Goal: Information Seeking & Learning: Learn about a topic

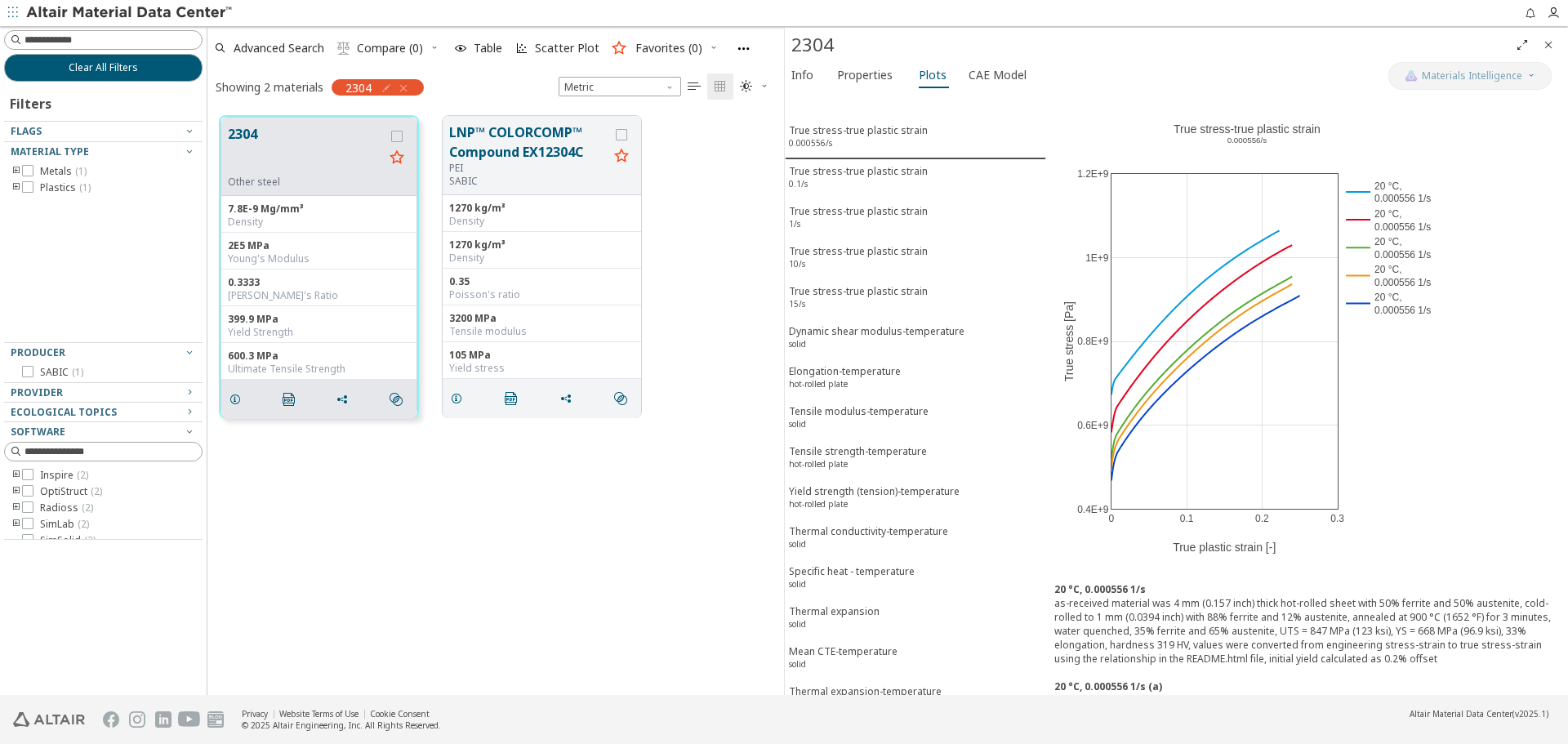
scroll to position [265, 0]
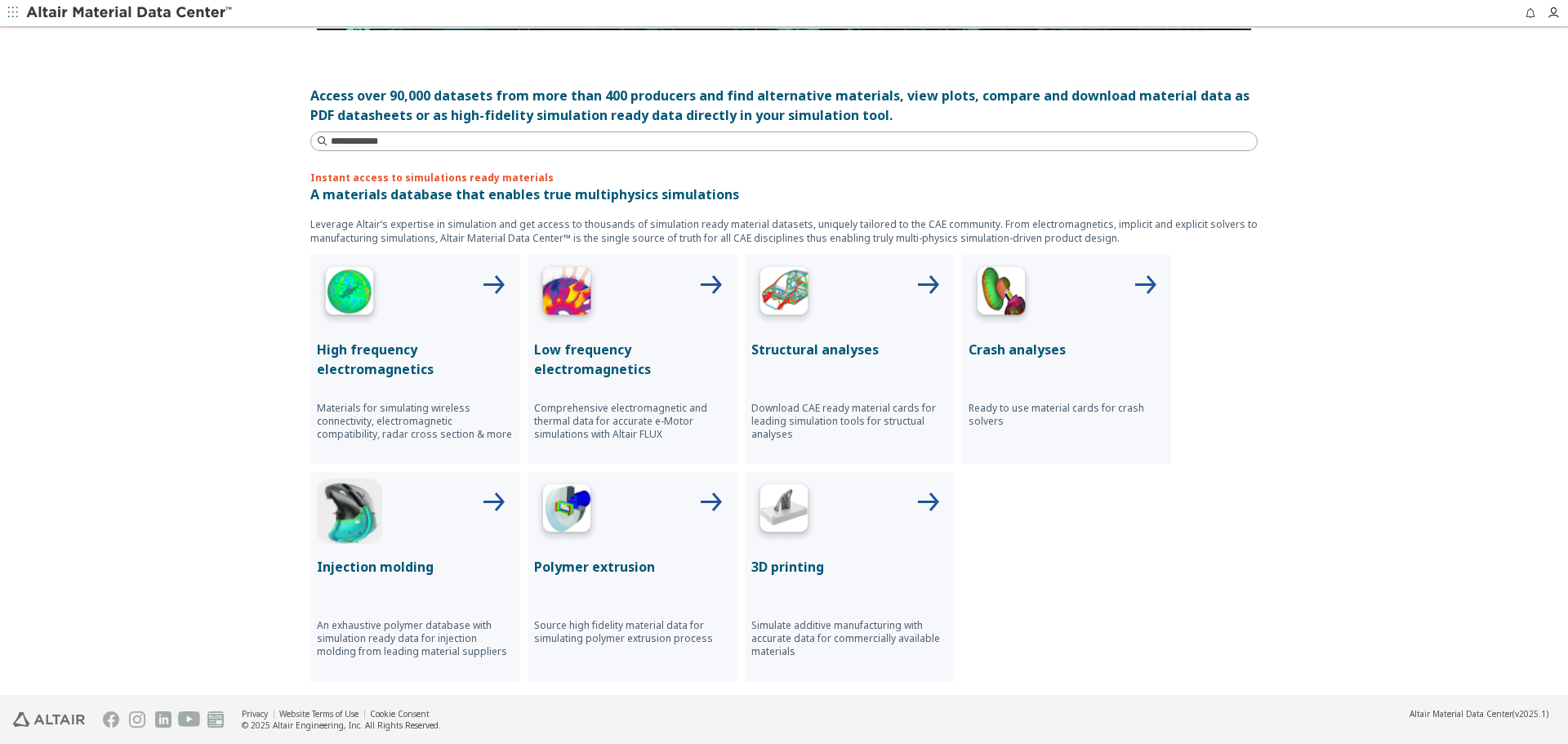
scroll to position [490, 0]
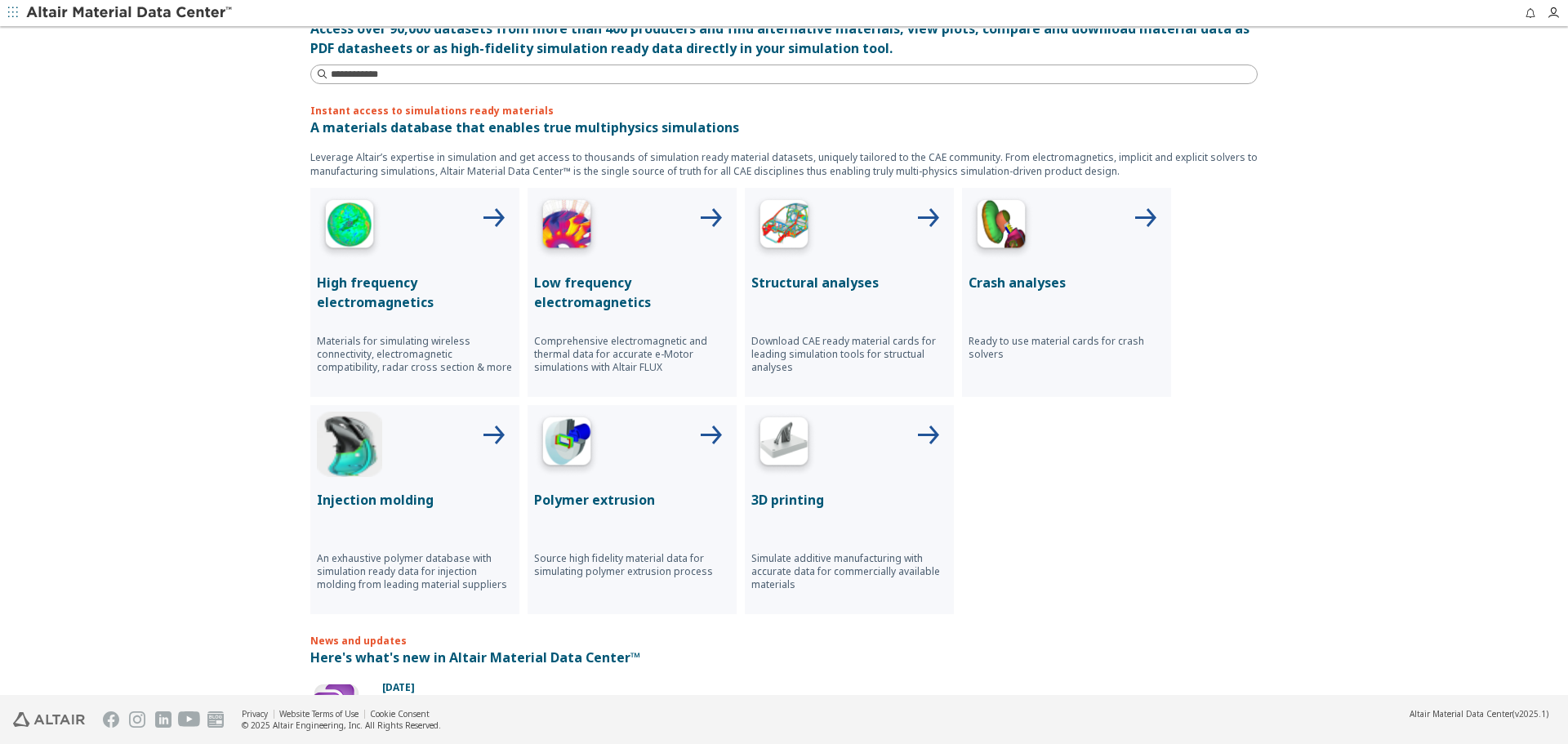
click at [1090, 456] on div "High frequency electromagnetics Materials for simulating wireless connectivity,…" at bounding box center [784, 400] width 947 height 426
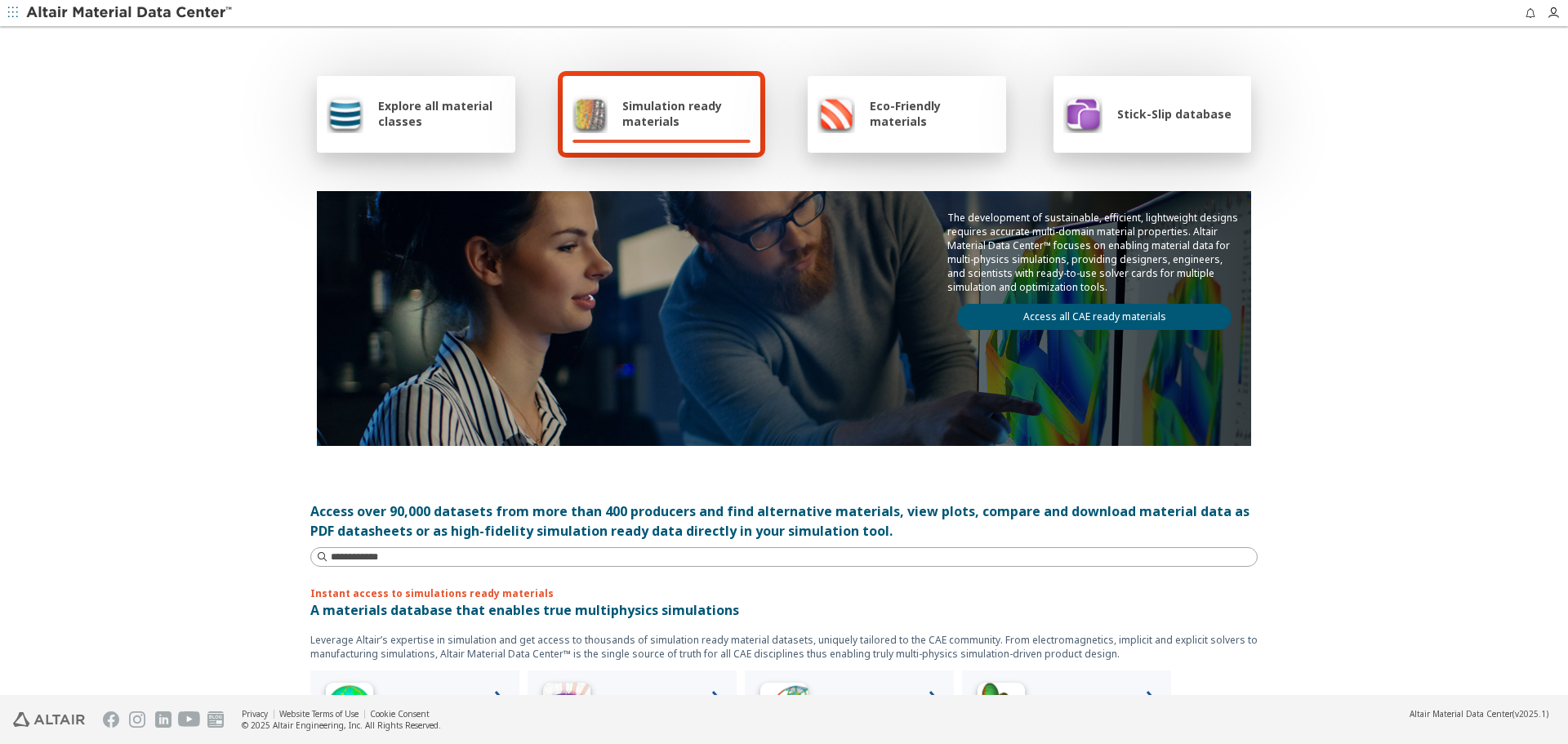
scroll to position [0, 0]
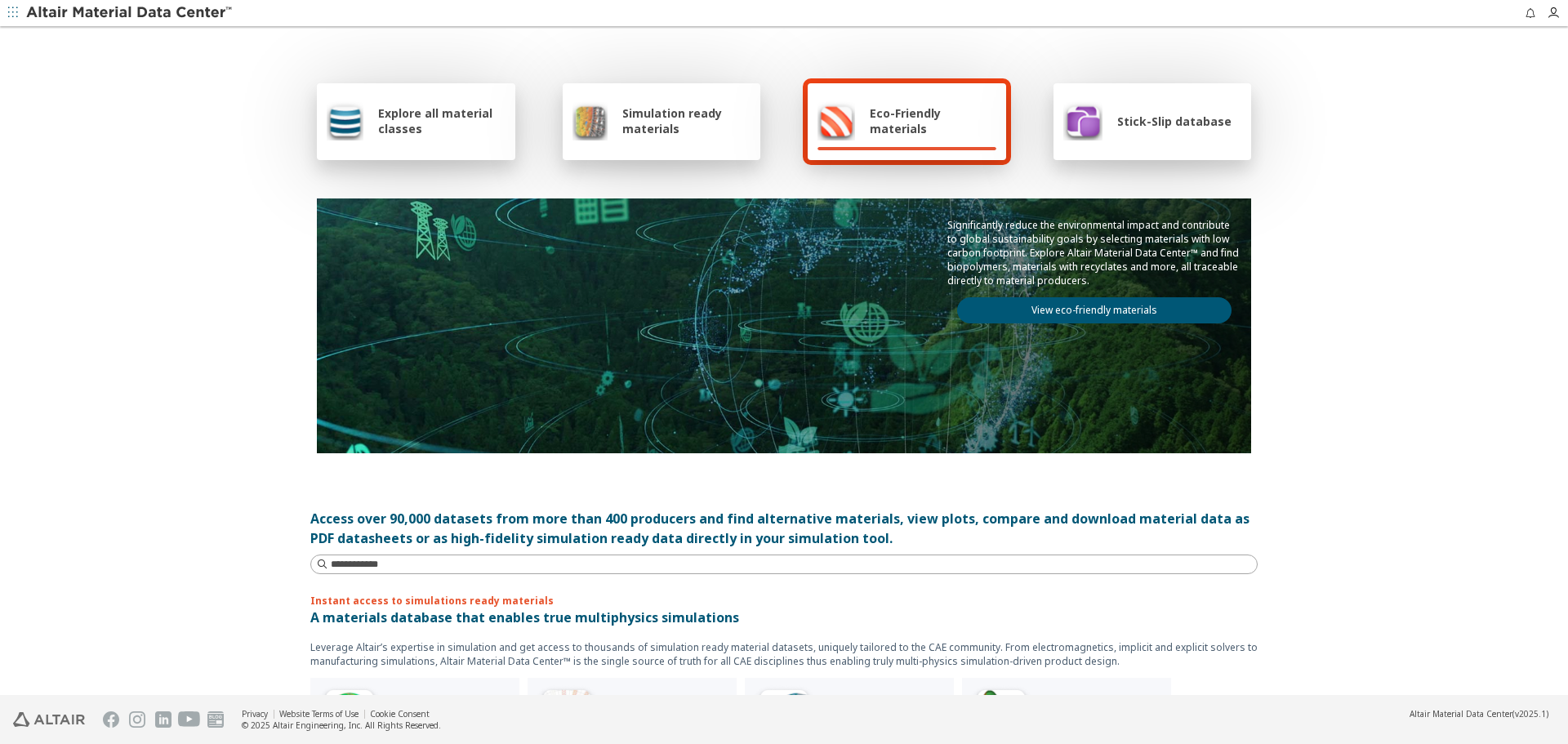
click at [440, 138] on div "Explore all material classes" at bounding box center [416, 120] width 179 height 40
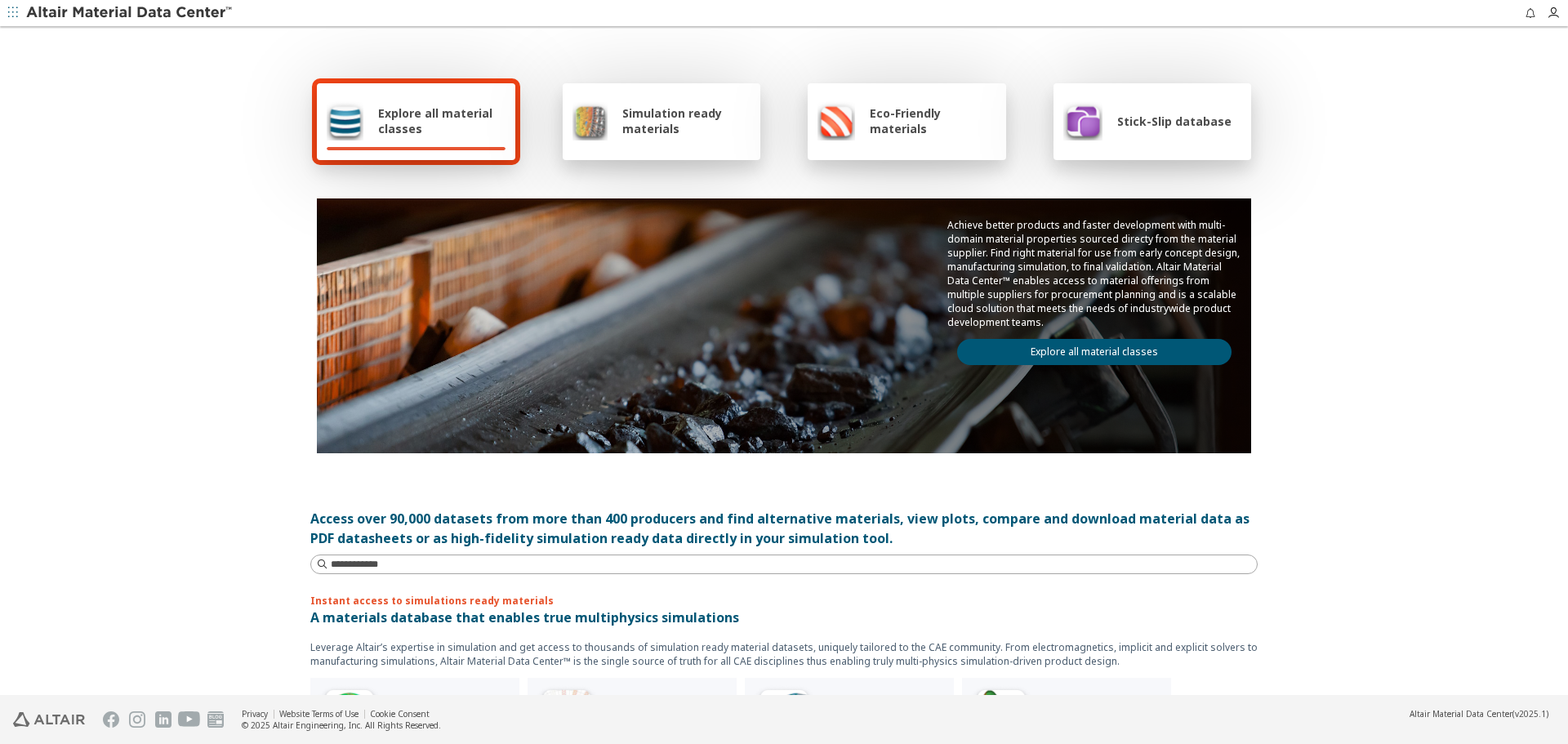
click at [690, 154] on div "Simulation ready materials" at bounding box center [662, 121] width 199 height 77
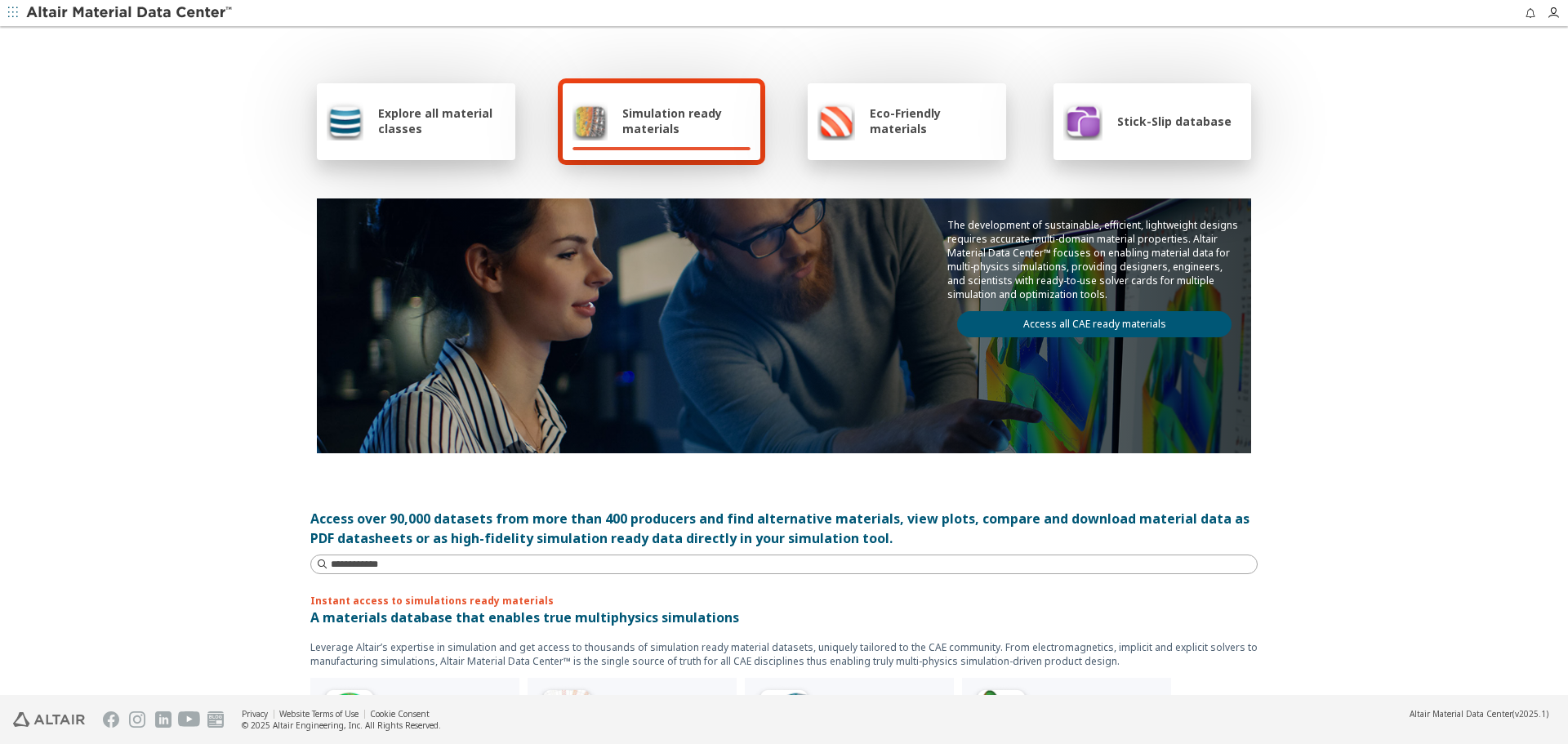
click at [1065, 328] on link "Access all CAE ready materials" at bounding box center [1094, 324] width 274 height 26
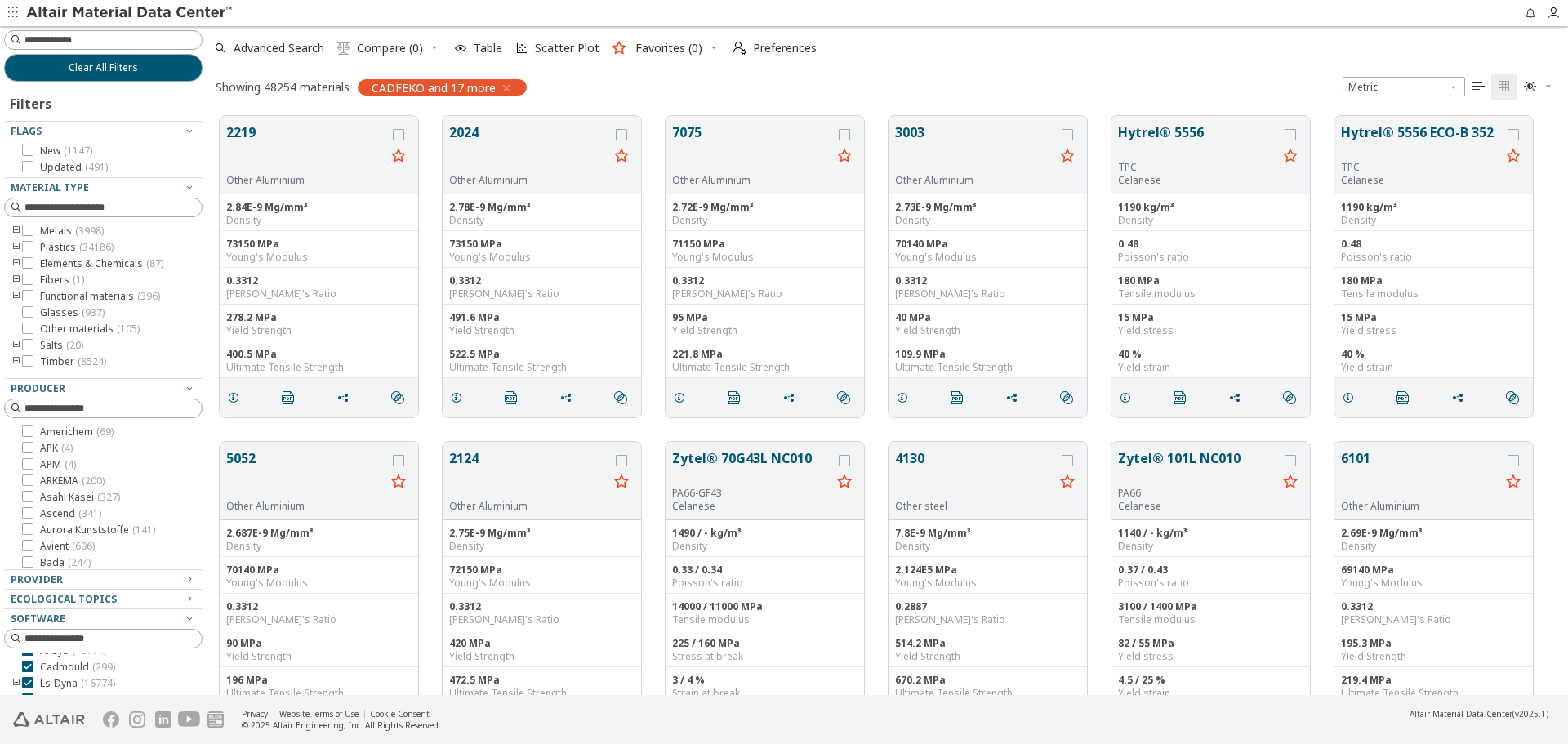
click at [183, 12] on img at bounding box center [130, 13] width 209 height 16
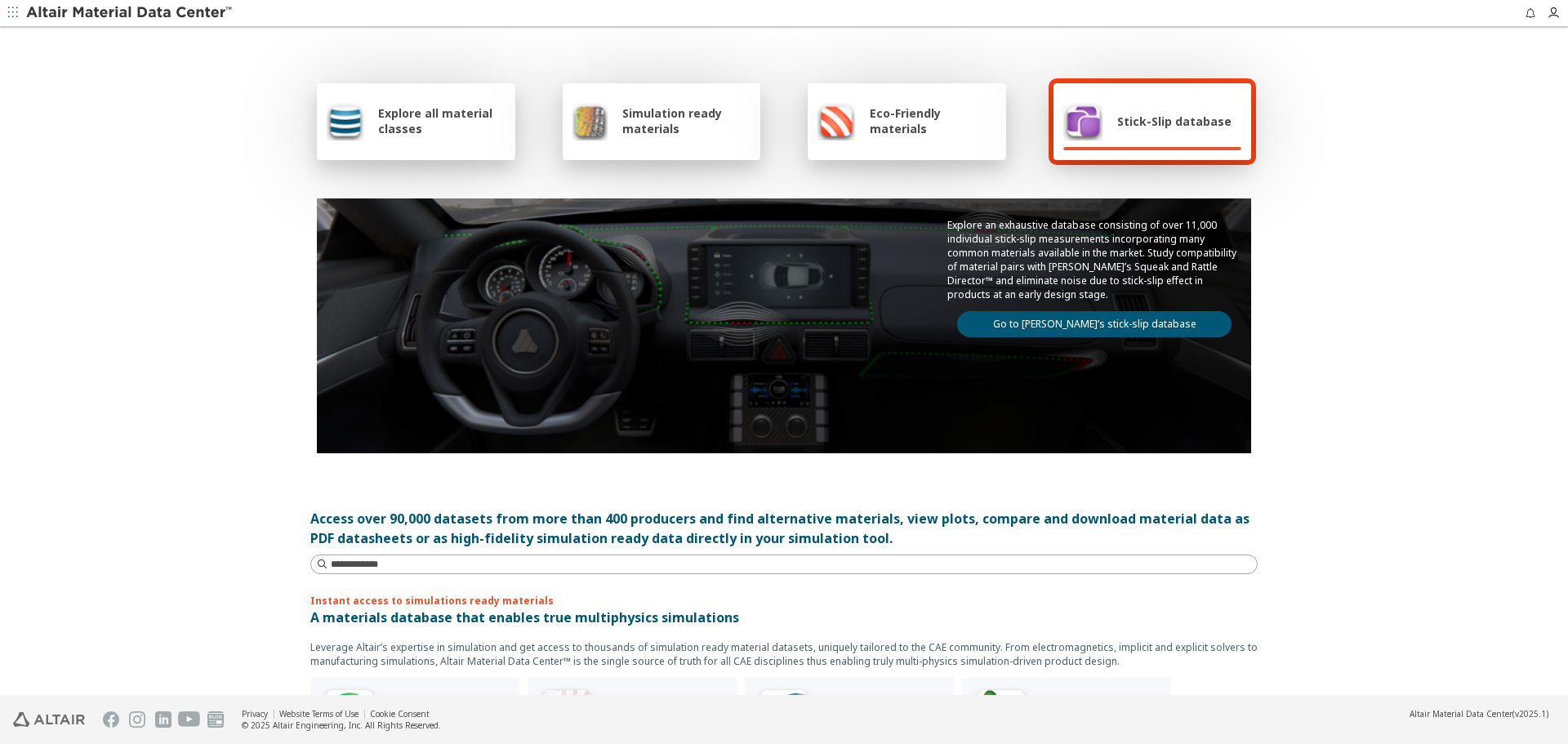
click at [395, 126] on span "Explore all material classes" at bounding box center [442, 120] width 127 height 31
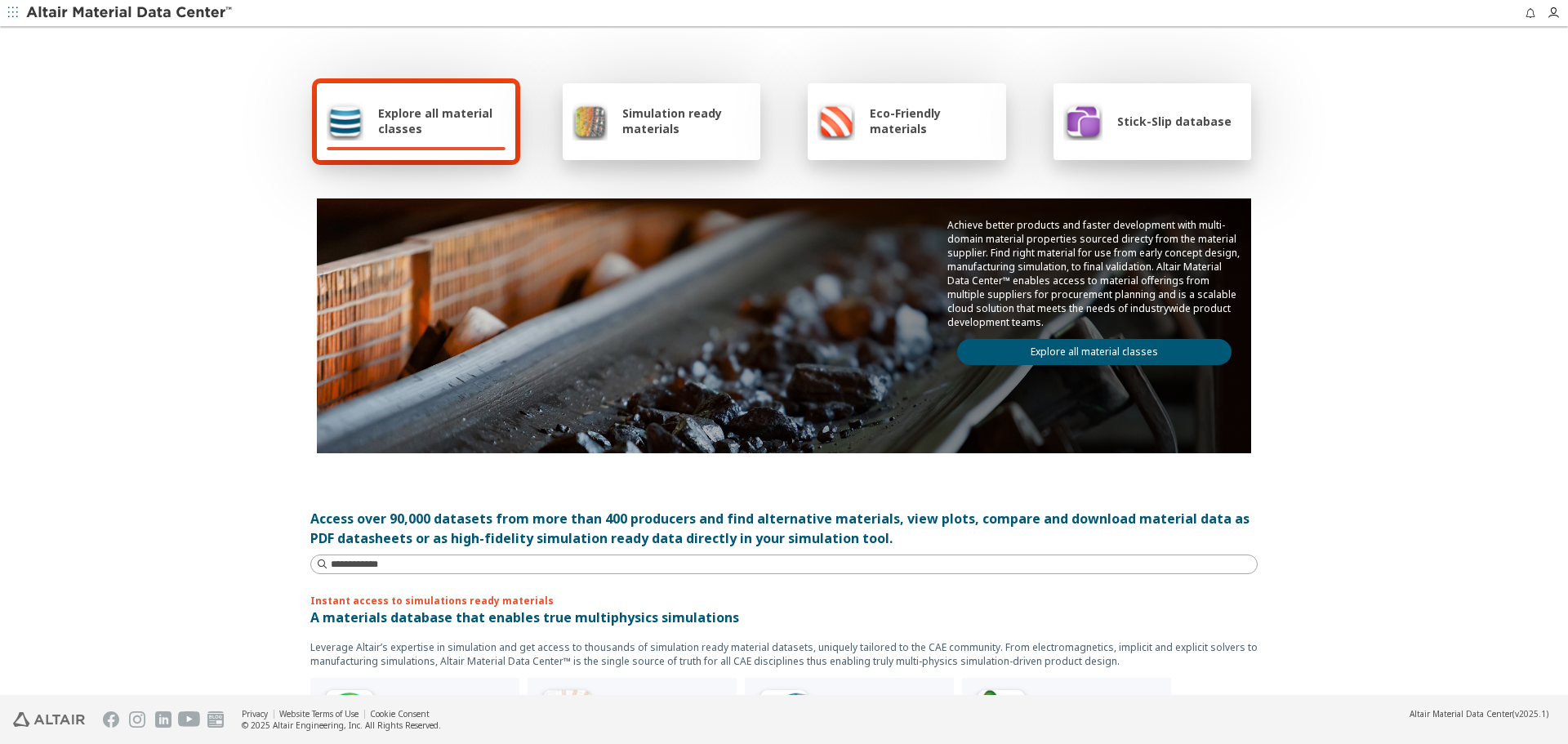
click at [1030, 349] on link "Explore all material classes" at bounding box center [1094, 351] width 274 height 26
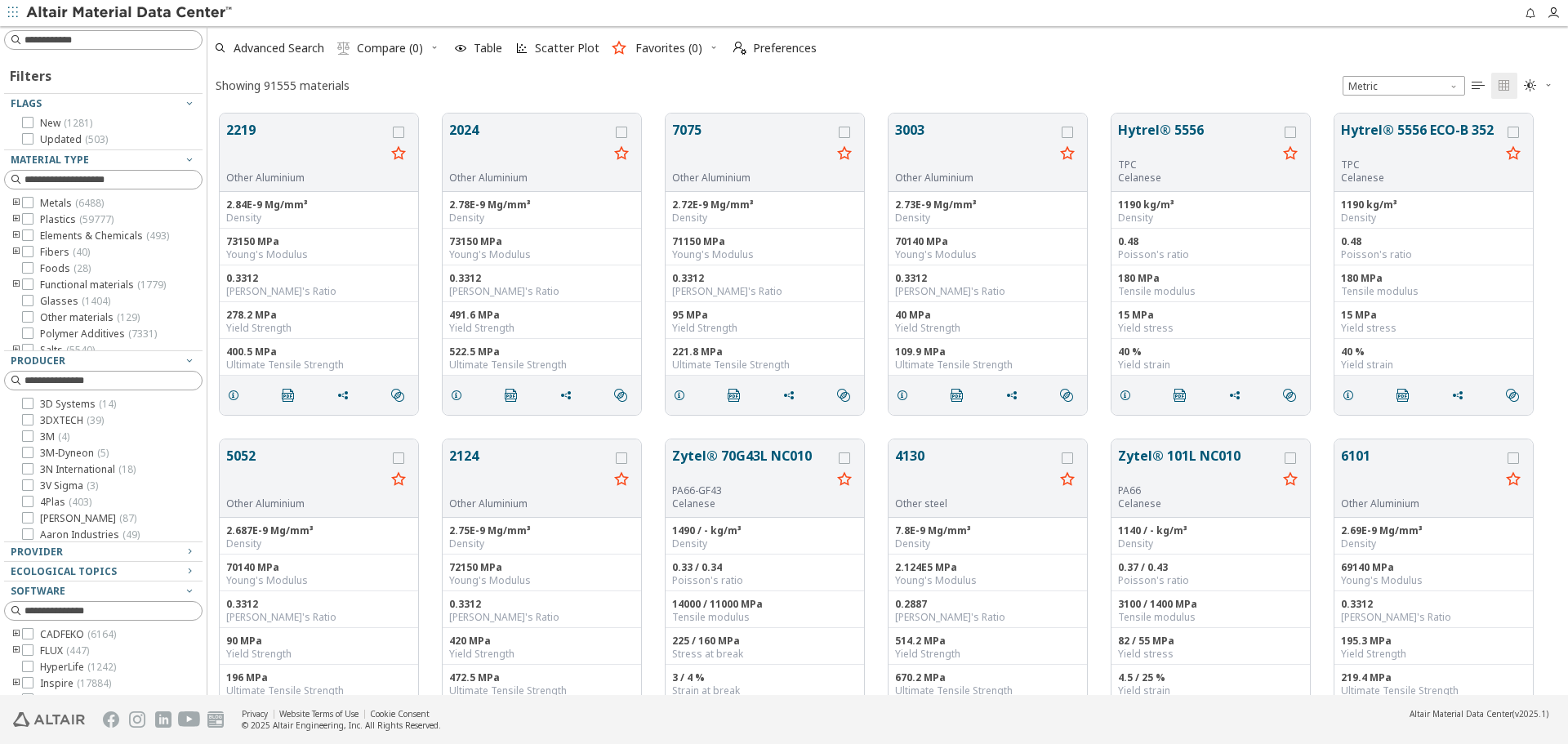
scroll to position [13, 13]
click at [130, 36] on input at bounding box center [113, 40] width 177 height 16
paste input "**********"
type input "**********"
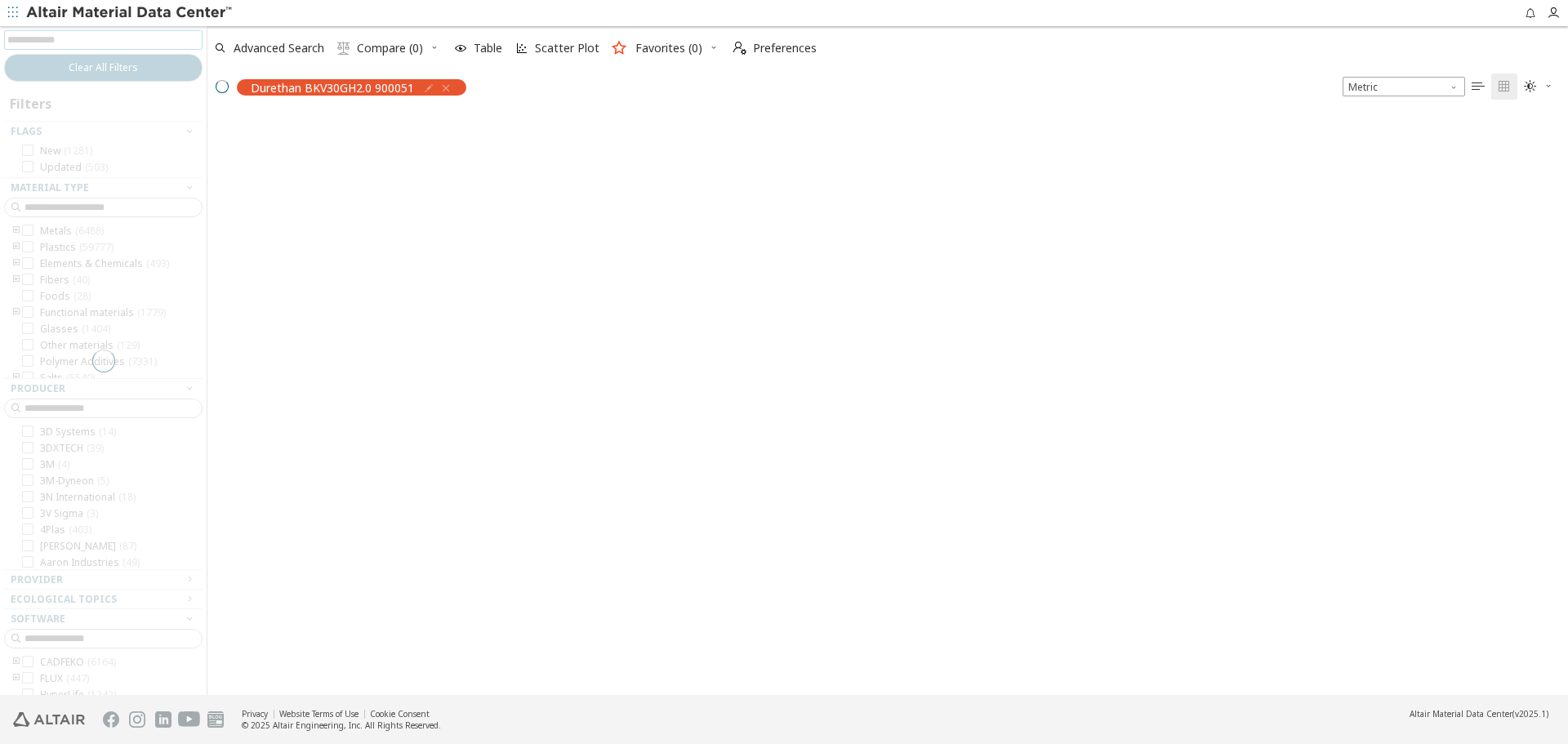
scroll to position [578, 1348]
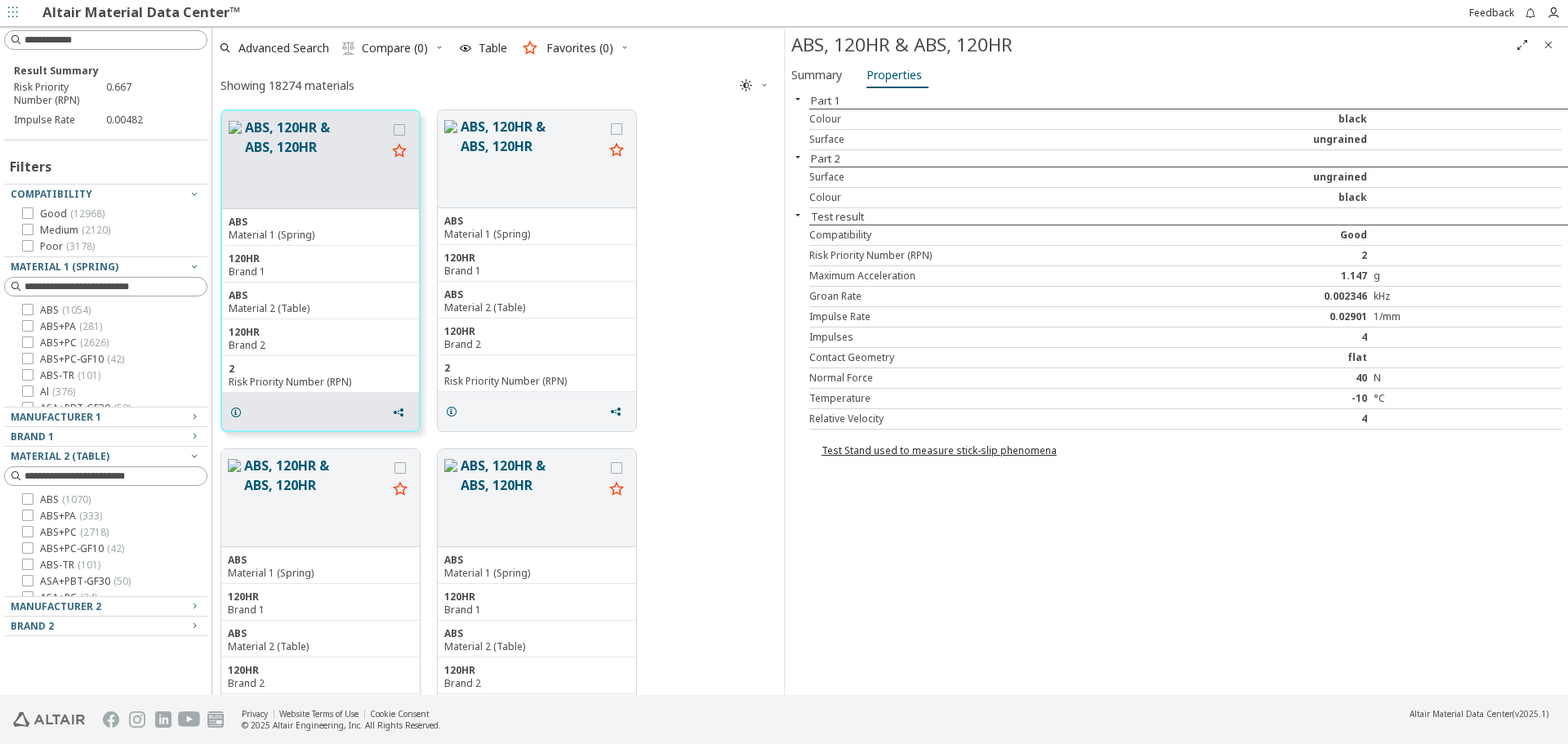
scroll to position [581, 559]
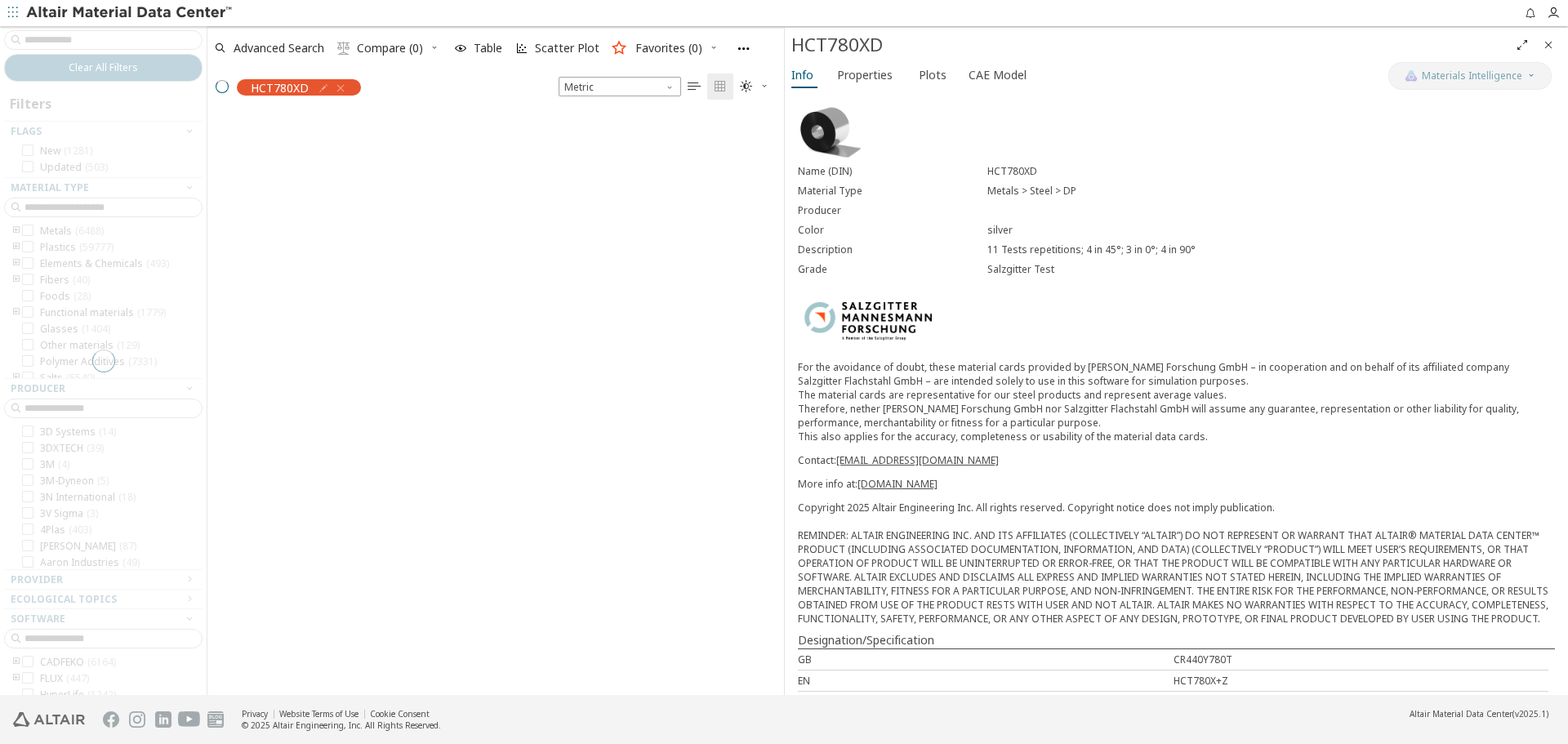
scroll to position [578, 564]
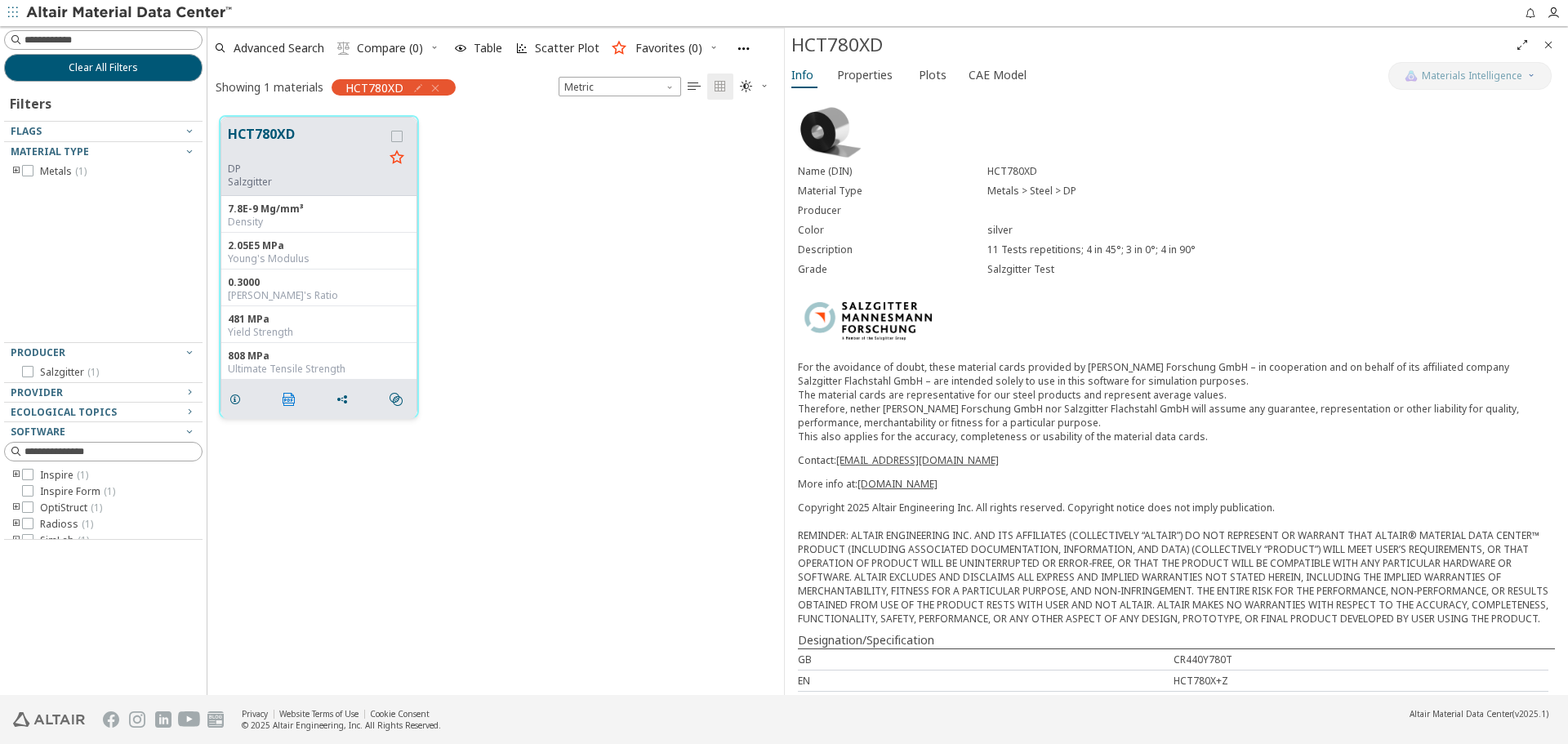
click at [283, 407] on span "" at bounding box center [292, 398] width 26 height 31
click at [1206, 444] on div "For the avoidance of doubt, these material cards provided by [PERSON_NAME] Fors…" at bounding box center [1177, 425] width 757 height 130
click at [195, 69] on button "Clear All Filters" at bounding box center [103, 67] width 199 height 28
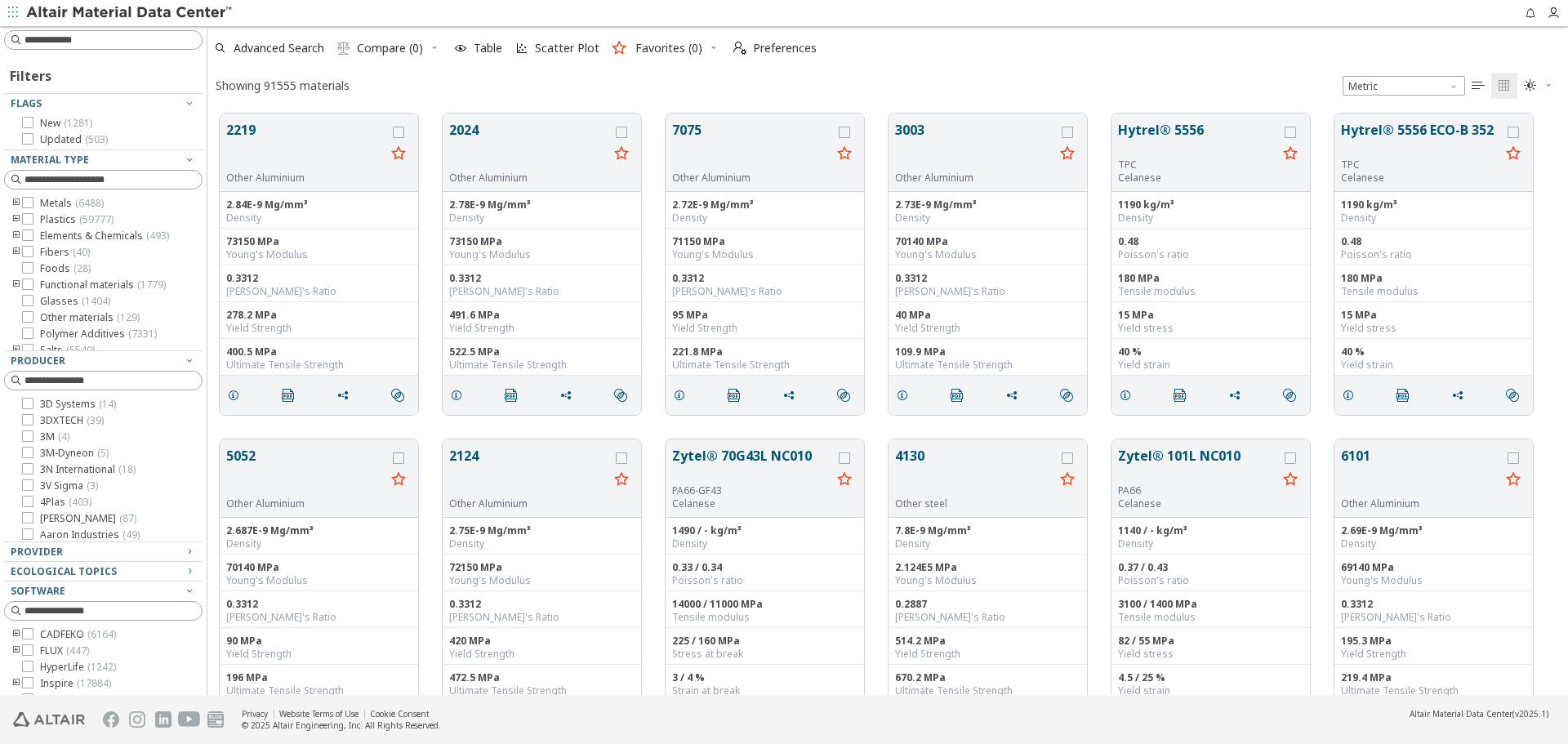
scroll to position [581, 1348]
click at [708, 156] on button "7075" at bounding box center [751, 145] width 159 height 51
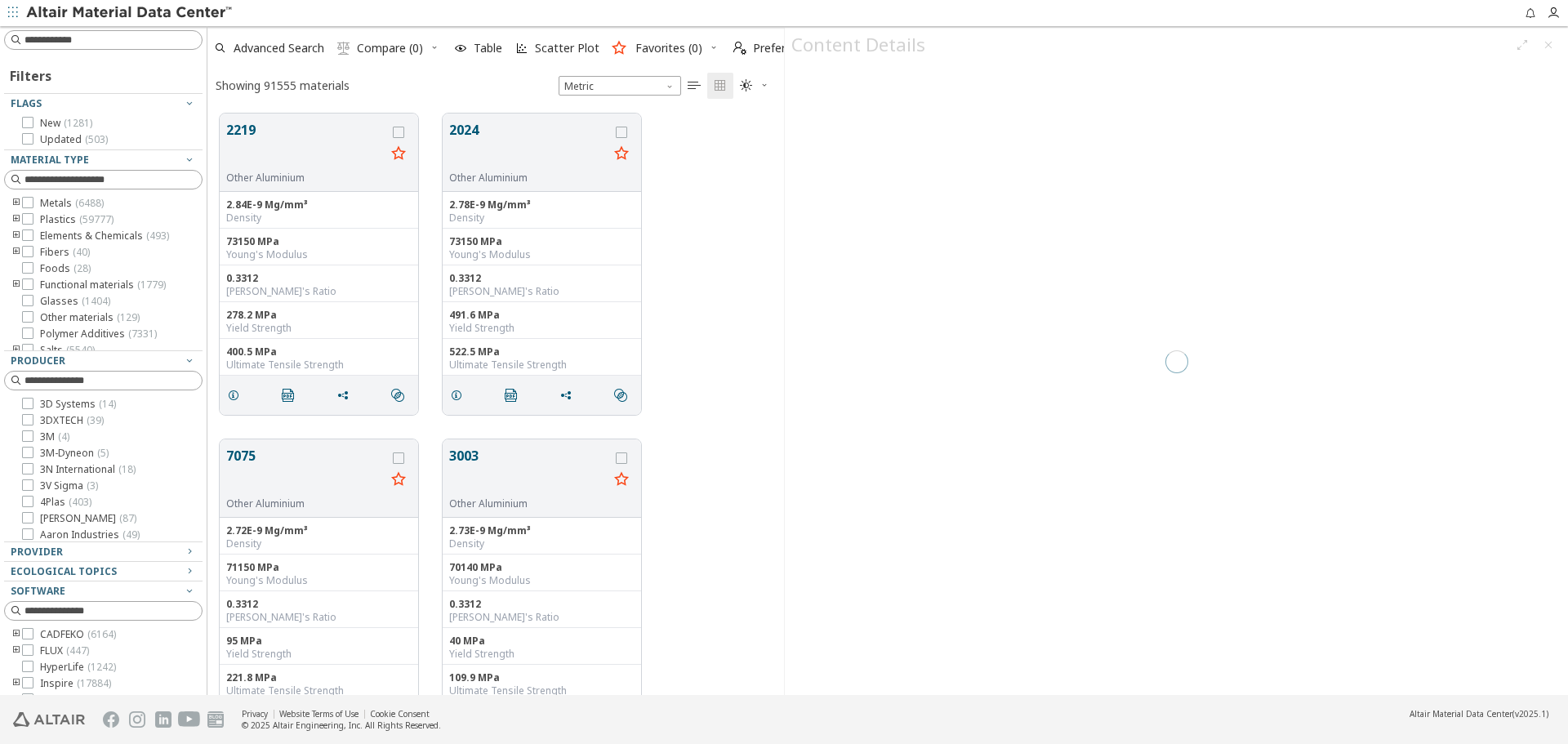
scroll to position [581, 564]
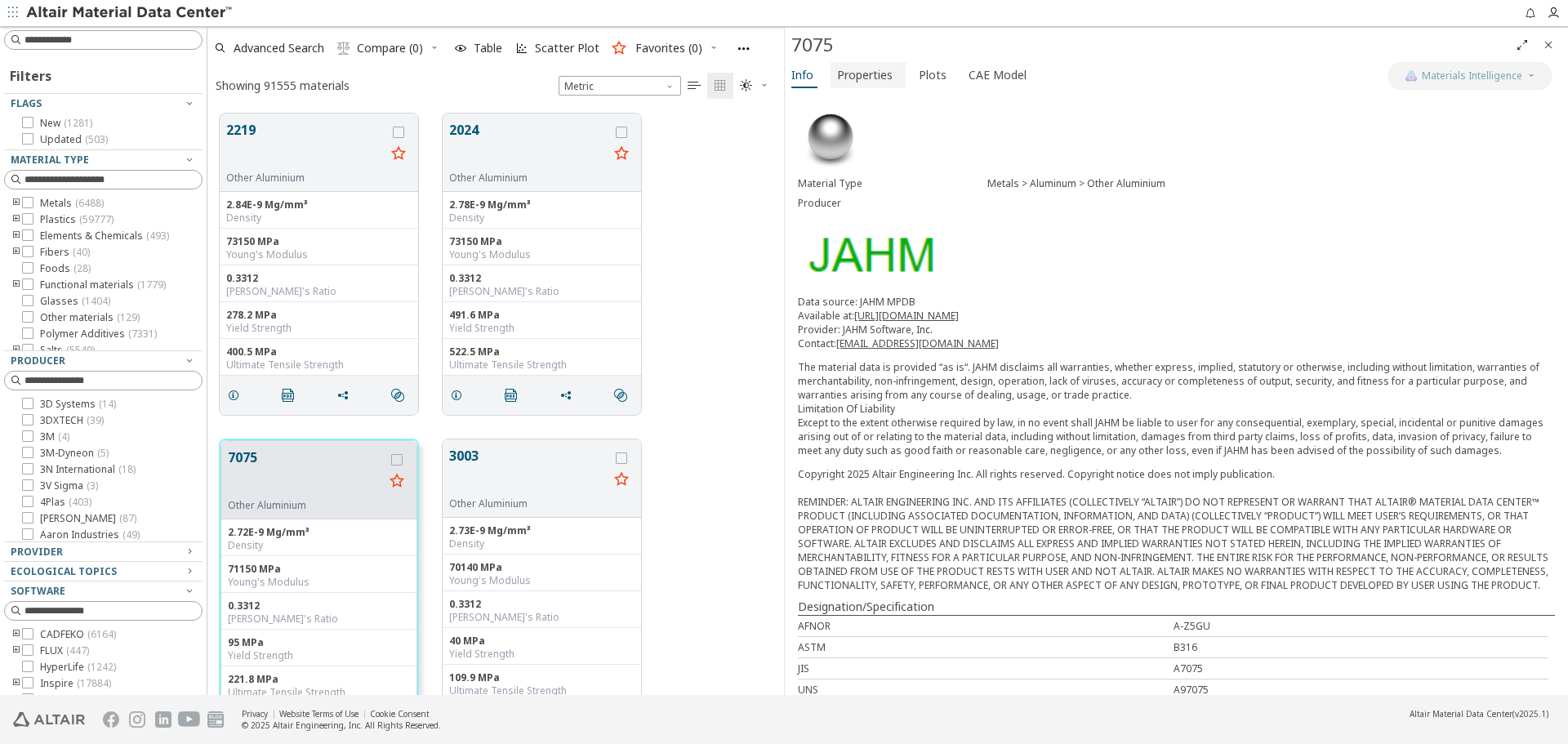
click at [861, 86] on button "Properties" at bounding box center [868, 75] width 75 height 26
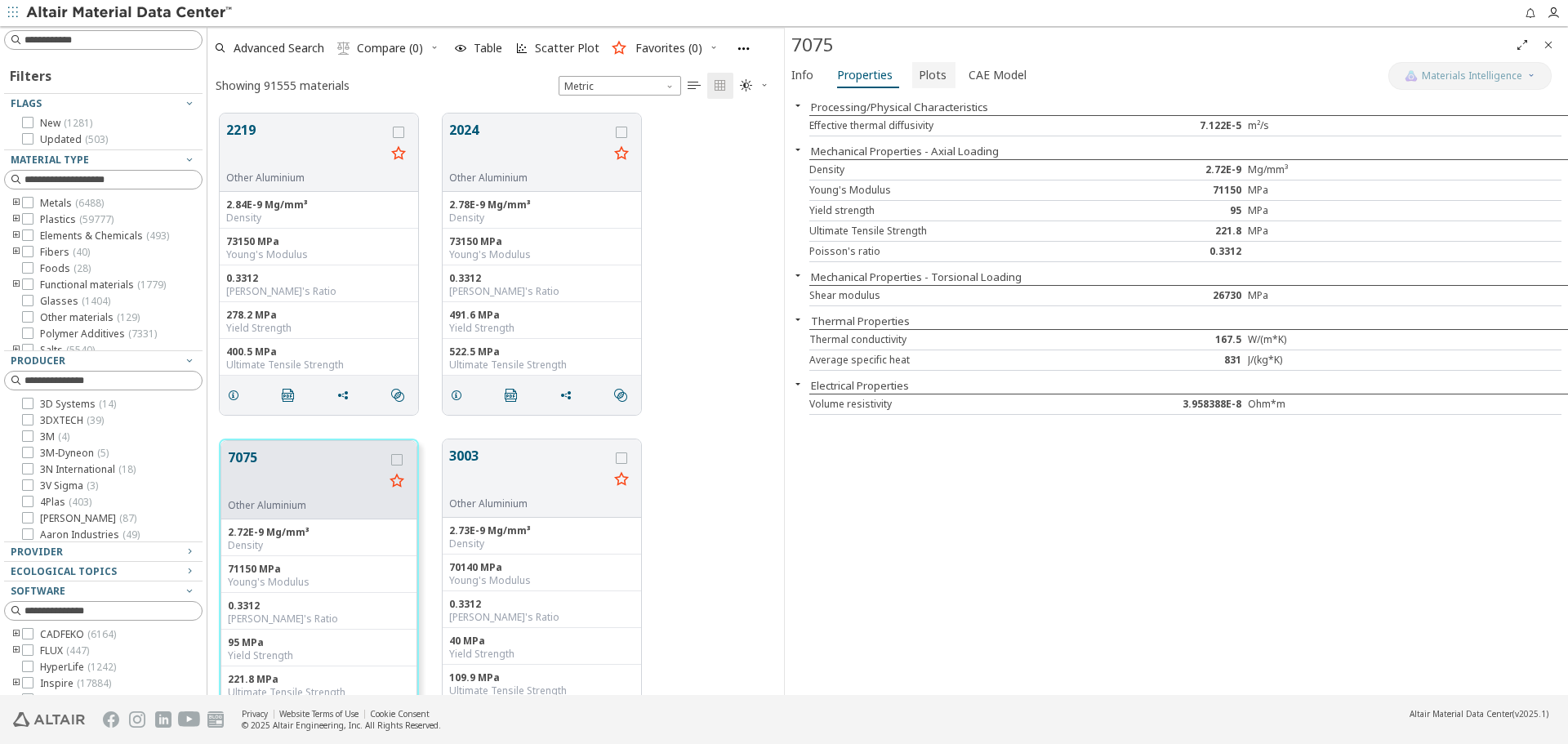
click at [940, 81] on span "Plots" at bounding box center [932, 75] width 28 height 26
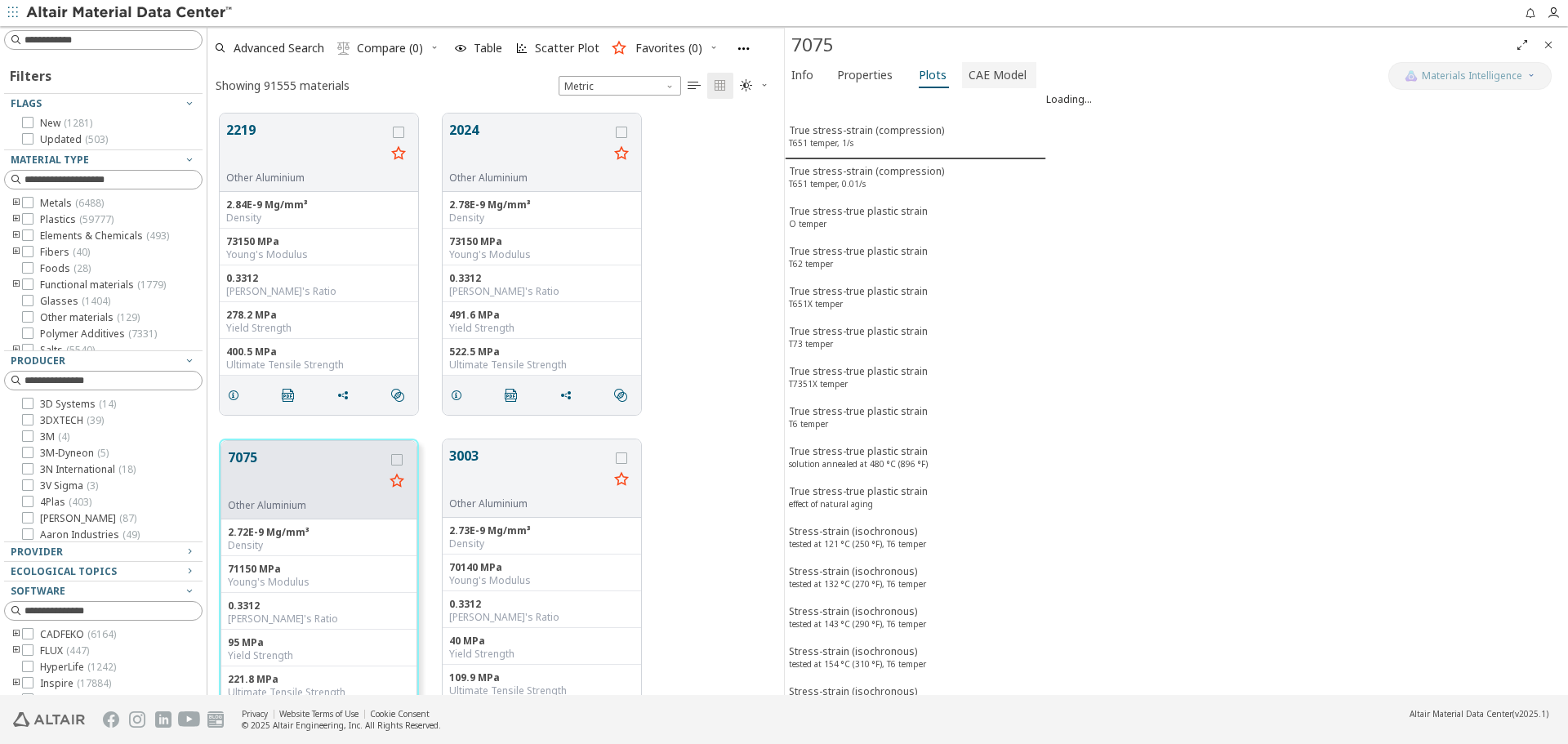
click at [975, 80] on span "CAE Model" at bounding box center [998, 75] width 58 height 26
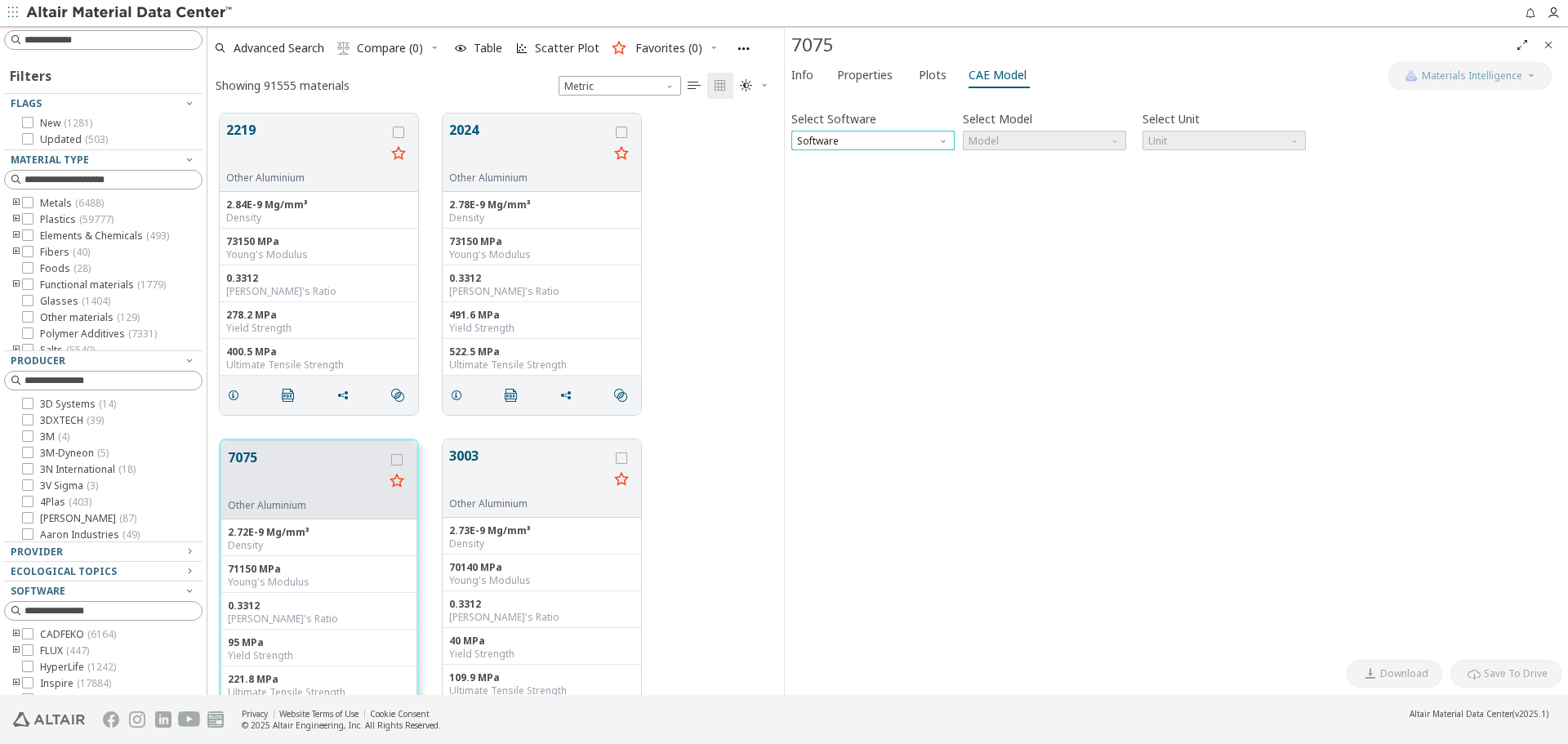
click at [924, 133] on span "Software" at bounding box center [873, 140] width 163 height 19
click at [914, 170] on button "OptiStruct" at bounding box center [873, 179] width 163 height 19
click at [995, 143] on span "Model" at bounding box center [1045, 140] width 163 height 19
click at [1000, 182] on span "MatS1" at bounding box center [1045, 181] width 151 height 12
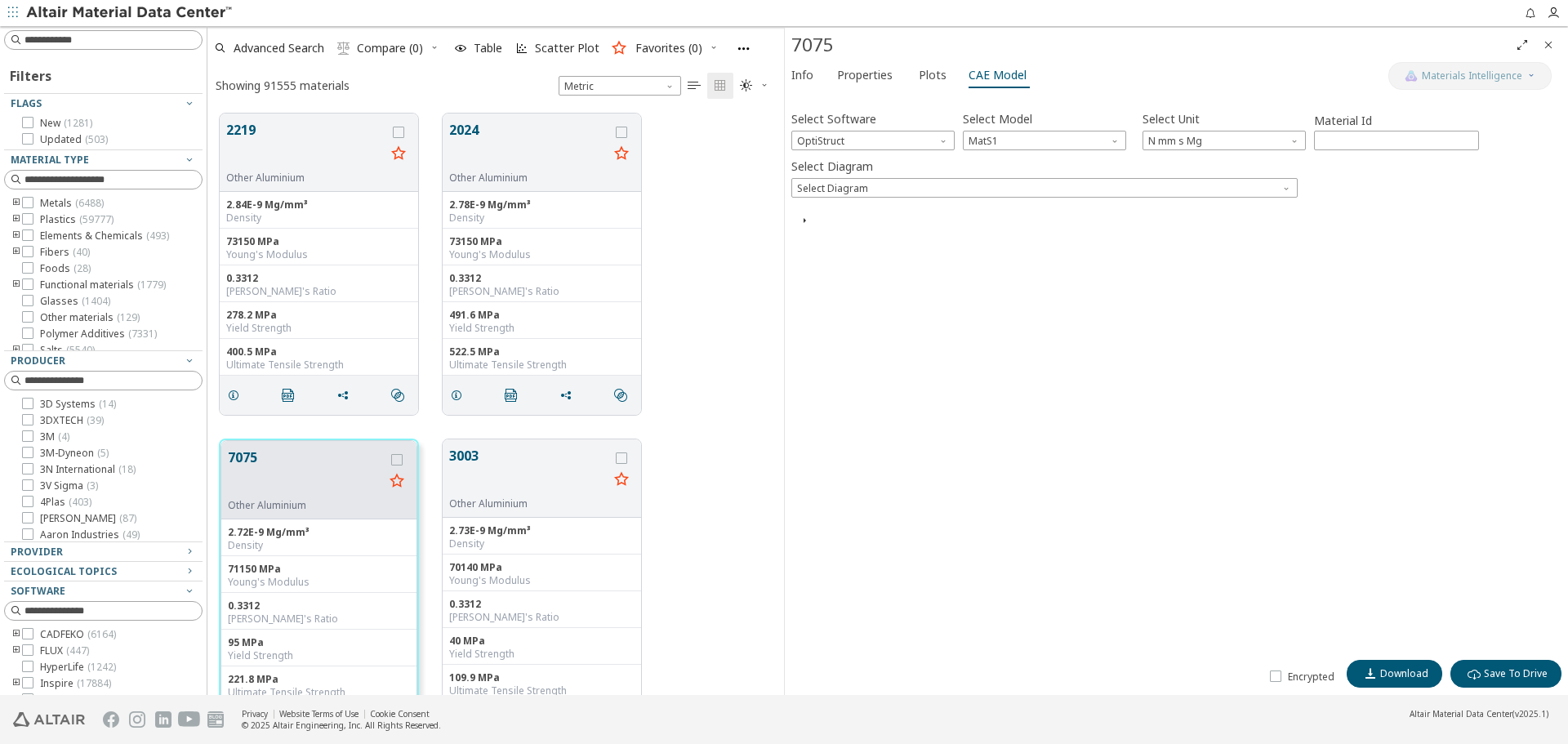
click at [809, 219] on icon "button" at bounding box center [805, 220] width 13 height 13
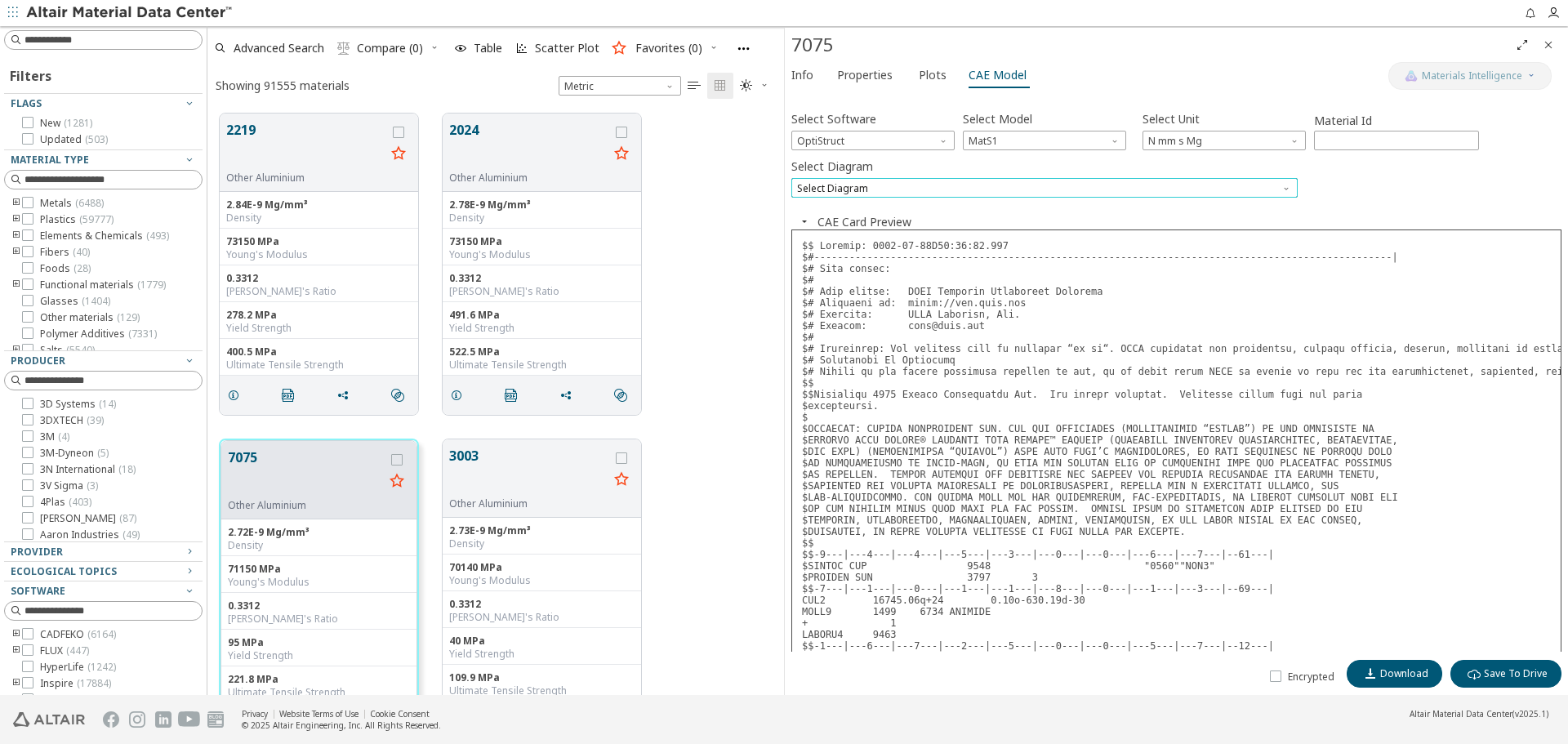
click at [917, 193] on span "Select Diagram" at bounding box center [1045, 187] width 506 height 19
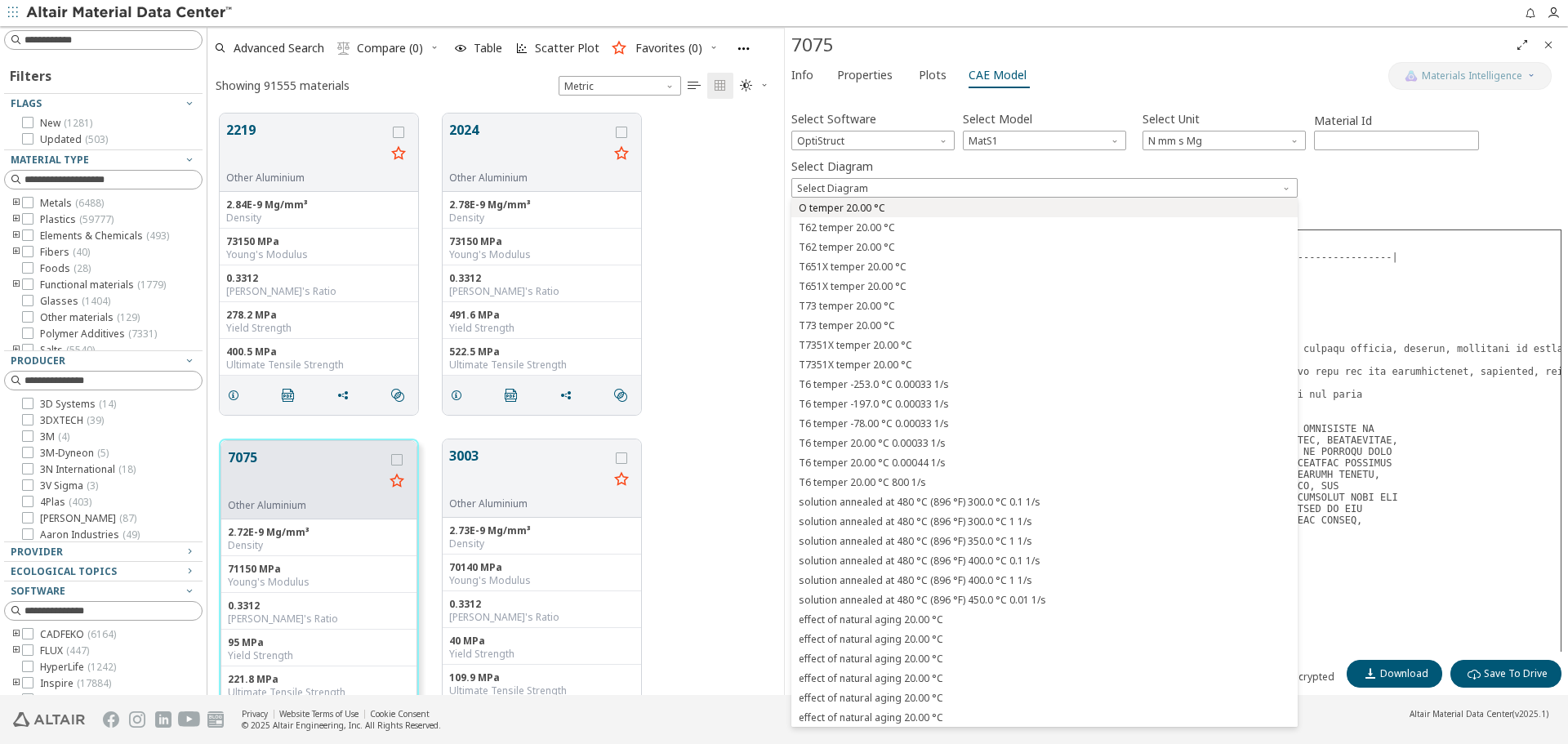
click at [914, 207] on span "O temper 20.00 °C" at bounding box center [1045, 208] width 494 height 12
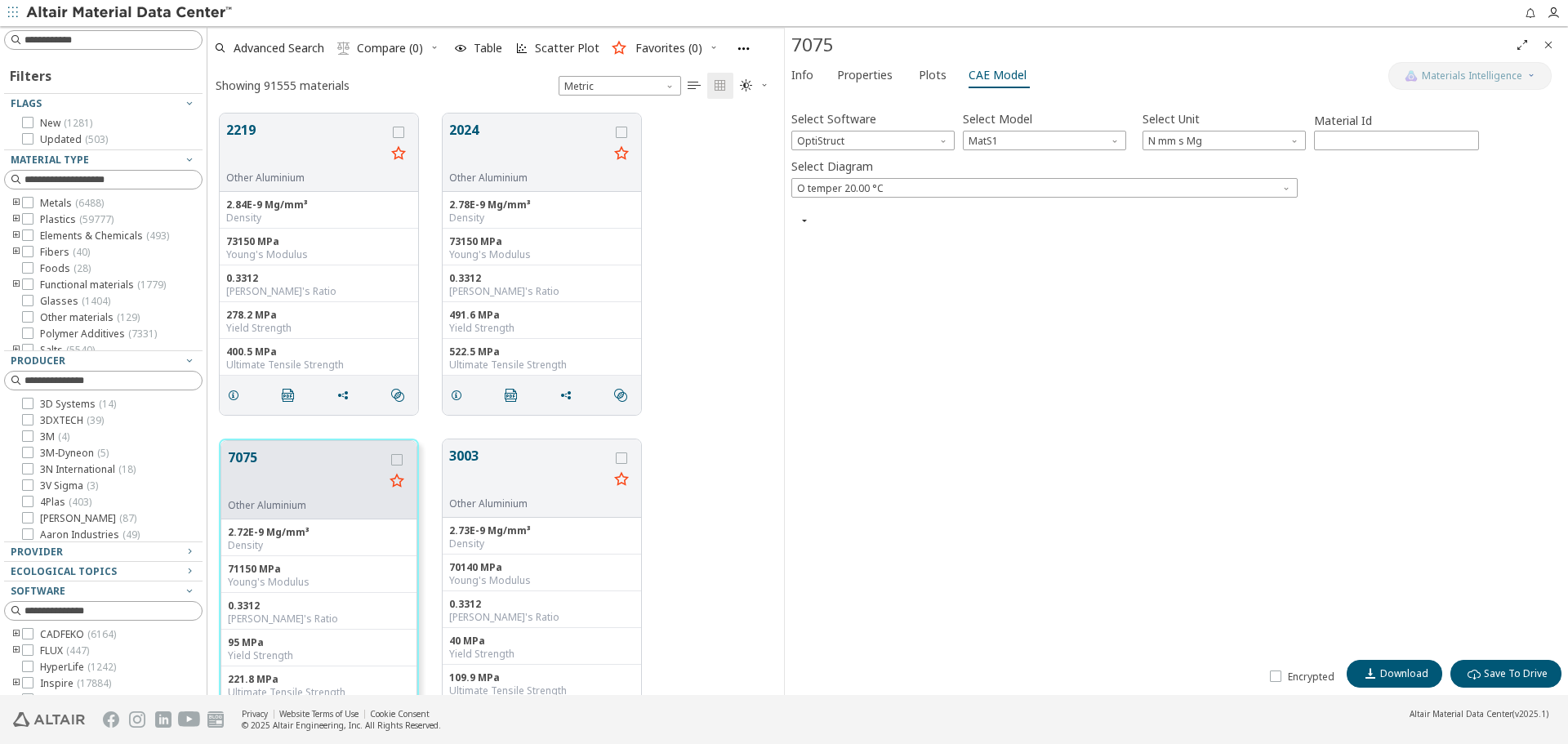
click at [811, 224] on span "button" at bounding box center [804, 220] width 19 height 13
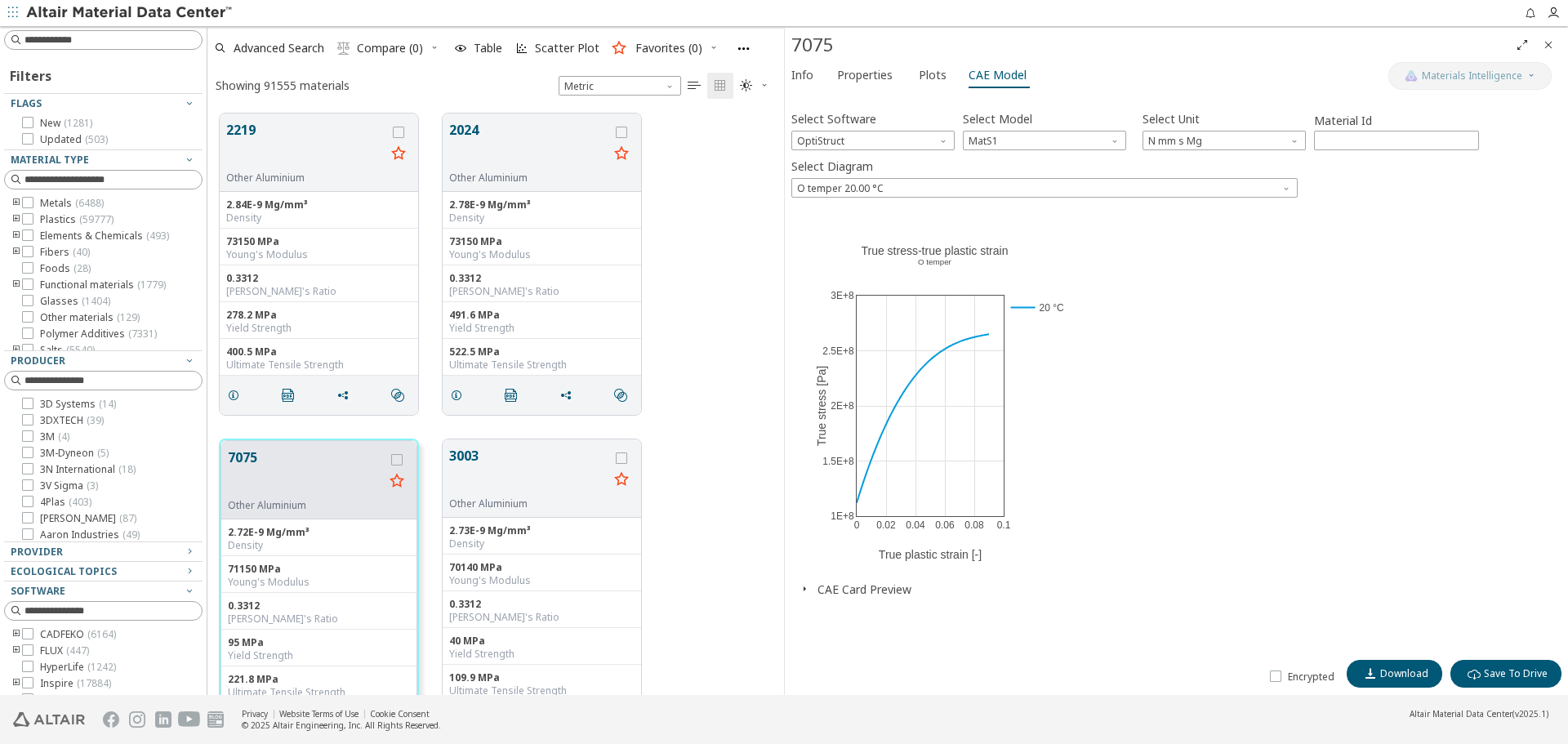
click at [829, 583] on button "CAE Card Preview" at bounding box center [865, 588] width 94 height 15
click at [887, 133] on span "OptiStruct" at bounding box center [873, 140] width 163 height 19
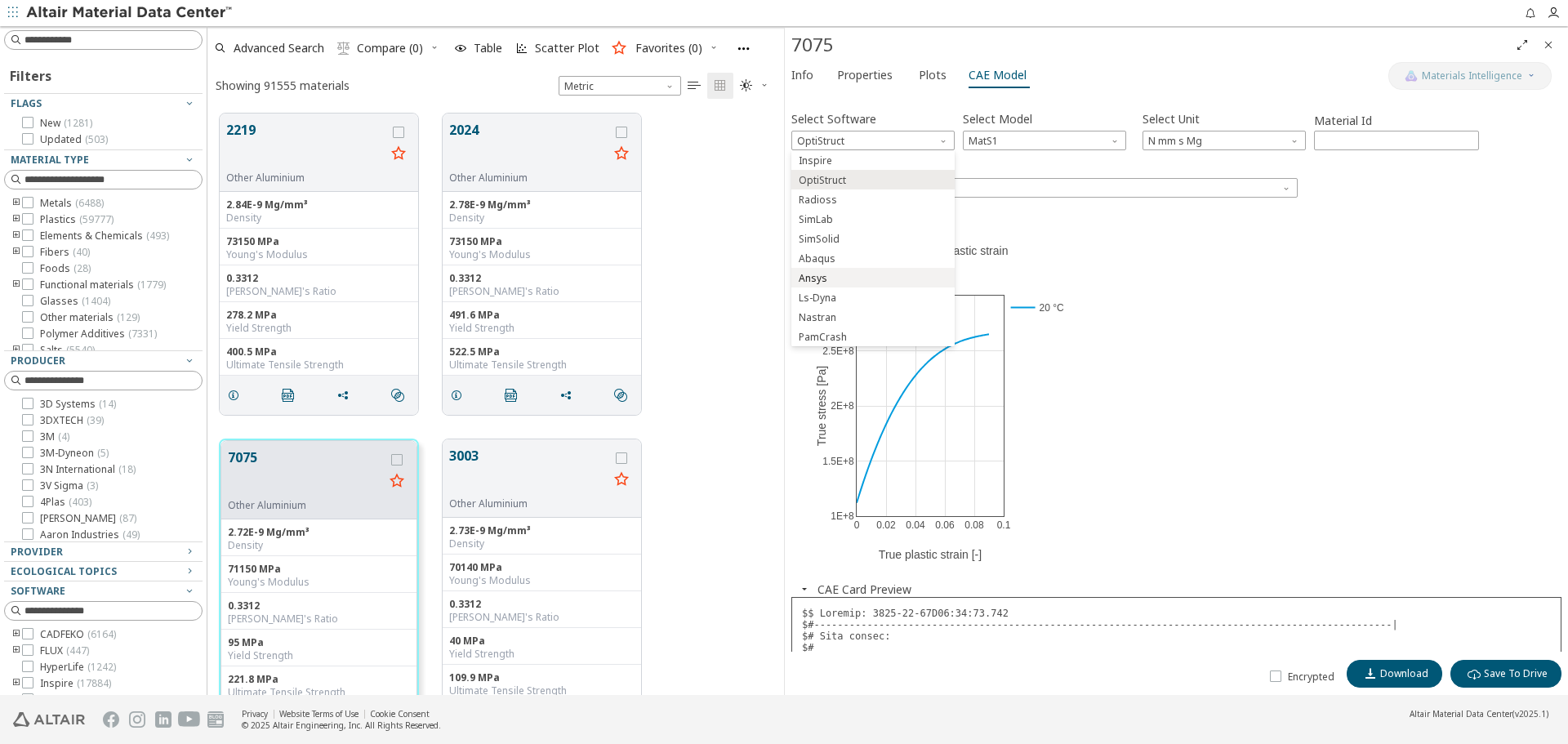
click at [847, 272] on span "Ansys" at bounding box center [873, 278] width 151 height 12
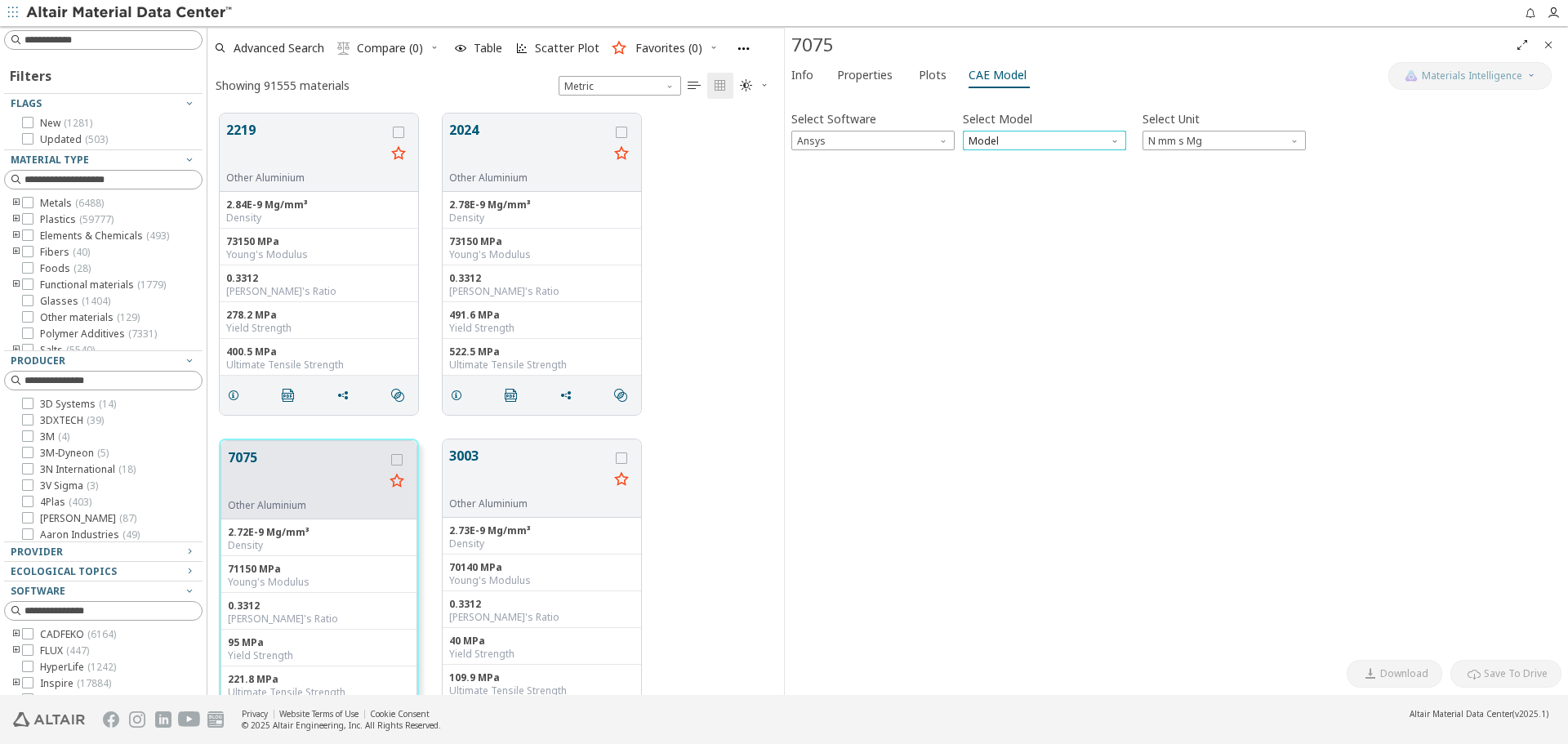
click at [1046, 137] on span "Model" at bounding box center [1045, 140] width 163 height 19
click at [1033, 176] on span "Plastic" at bounding box center [1045, 181] width 151 height 12
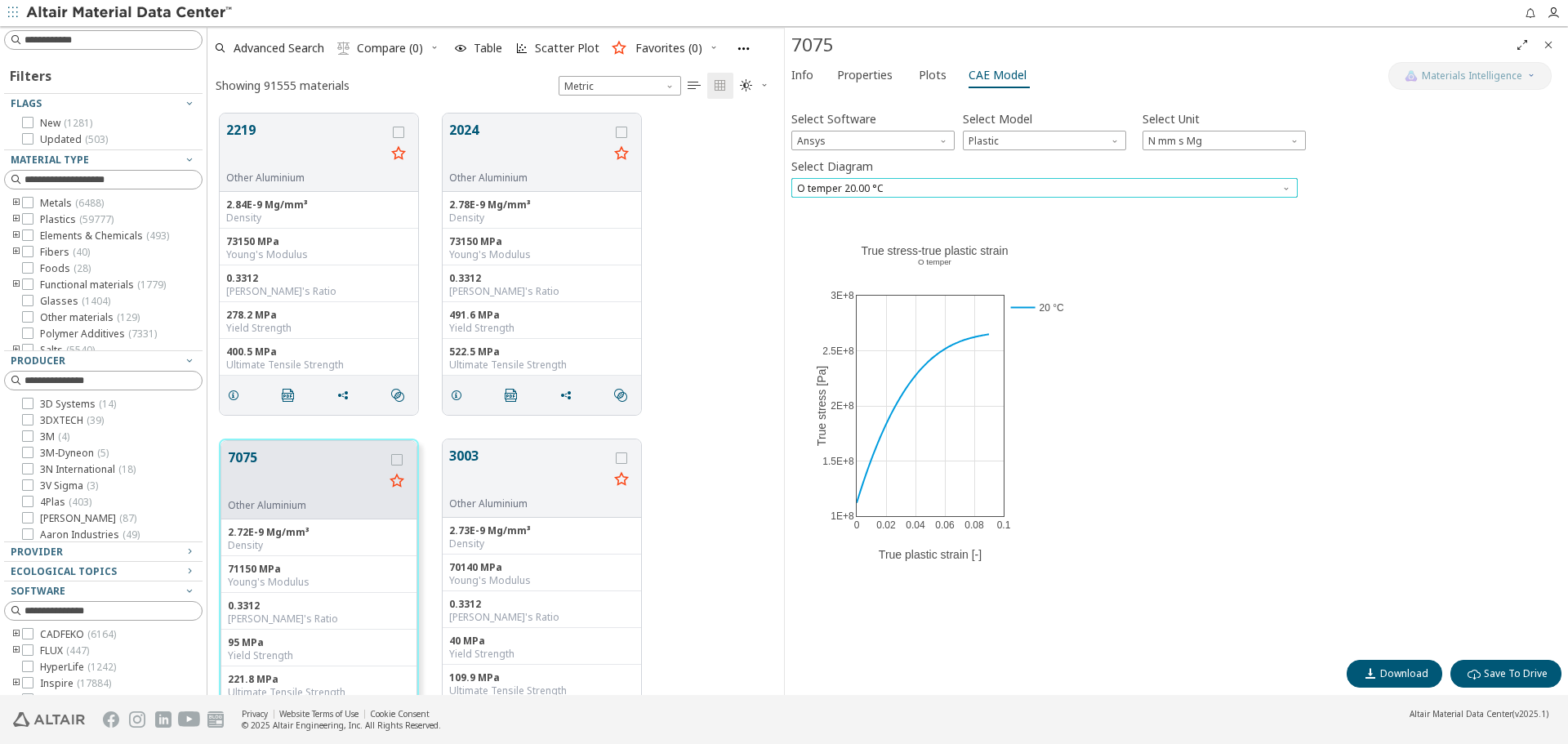
click at [1271, 185] on span "O temper 20.00 °C" at bounding box center [1045, 187] width 506 height 19
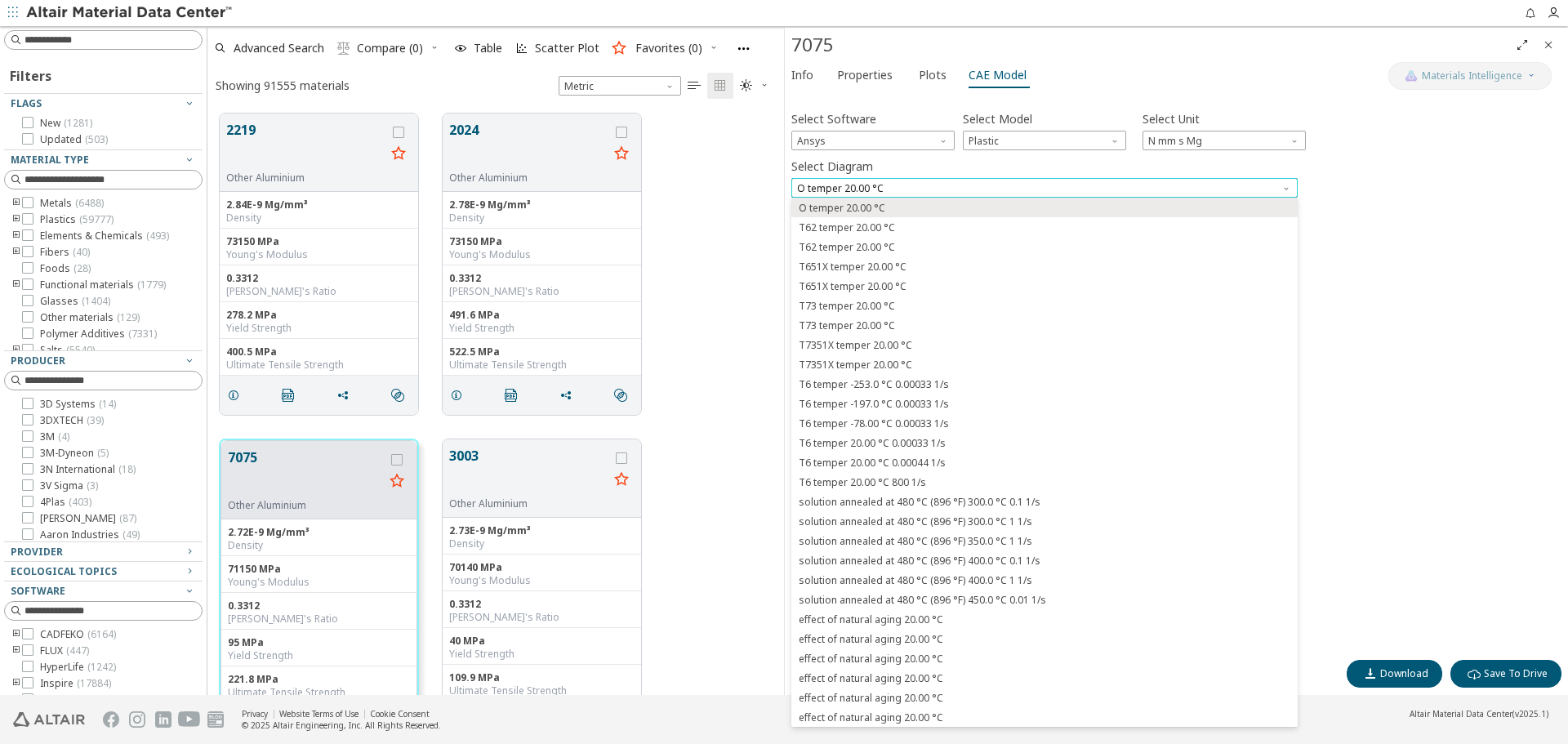
click at [1271, 185] on span "O temper 20.00 °C" at bounding box center [1045, 187] width 506 height 19
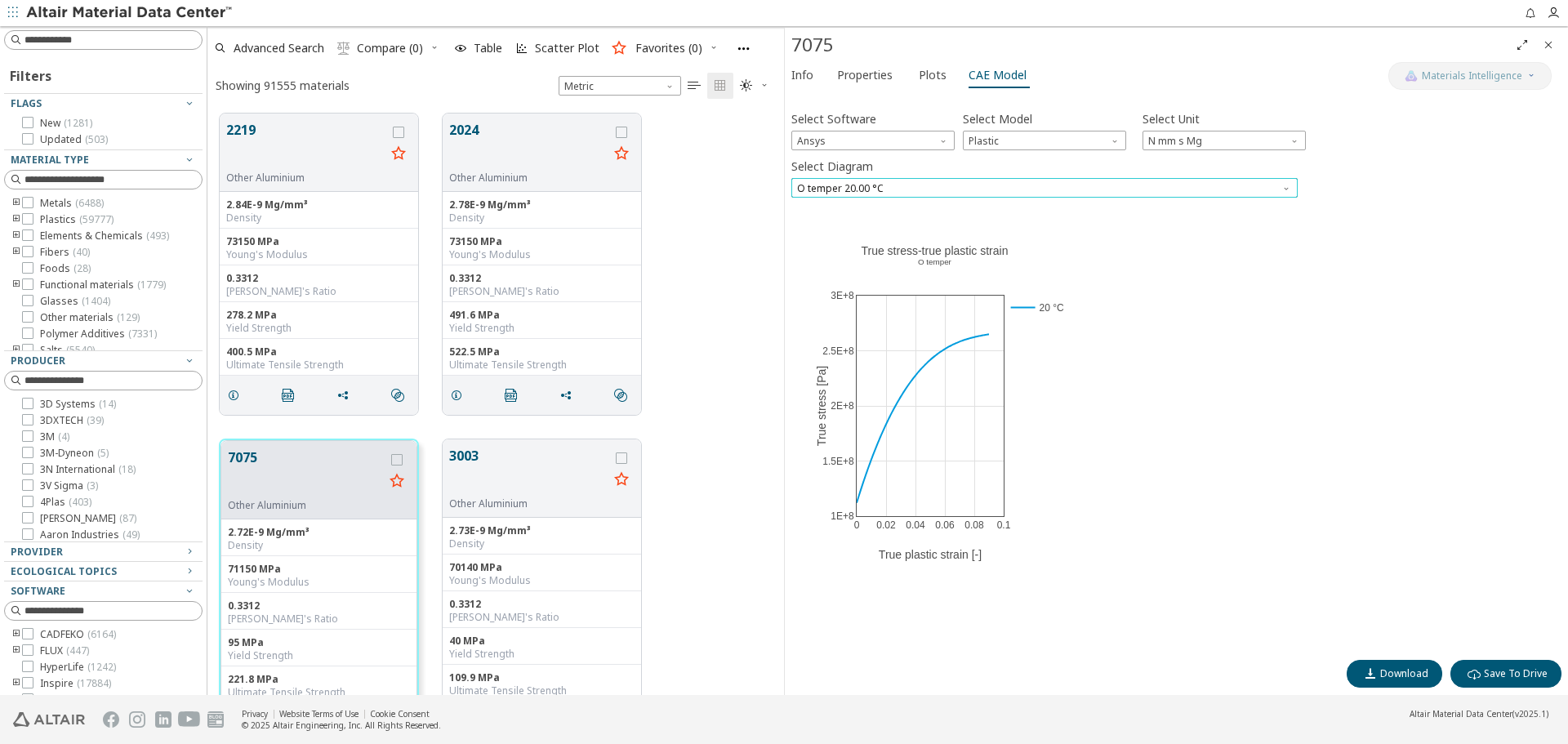
click at [1271, 185] on span "O temper 20.00 °C" at bounding box center [1045, 187] width 506 height 19
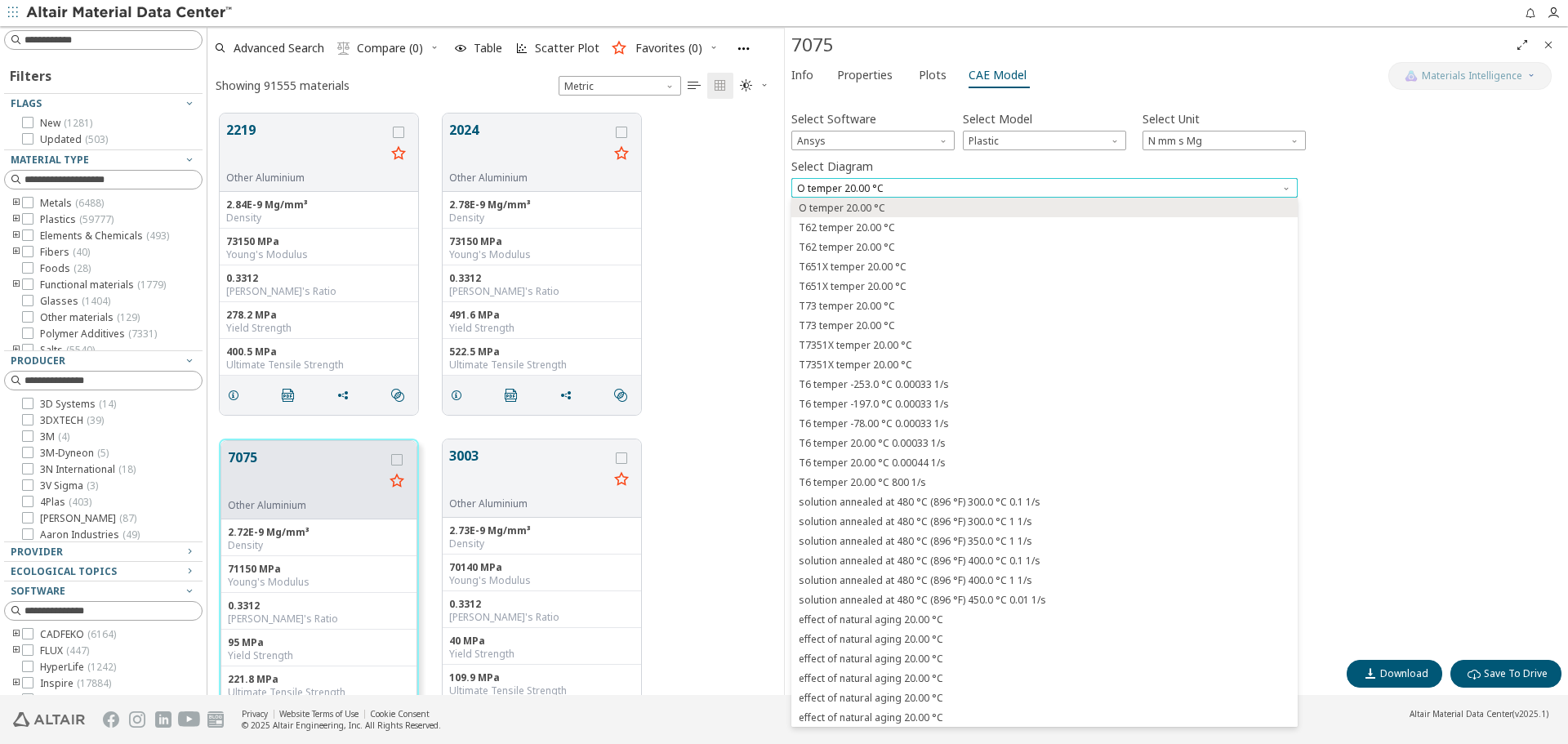
click at [1271, 185] on span "O temper 20.00 °C" at bounding box center [1045, 187] width 506 height 19
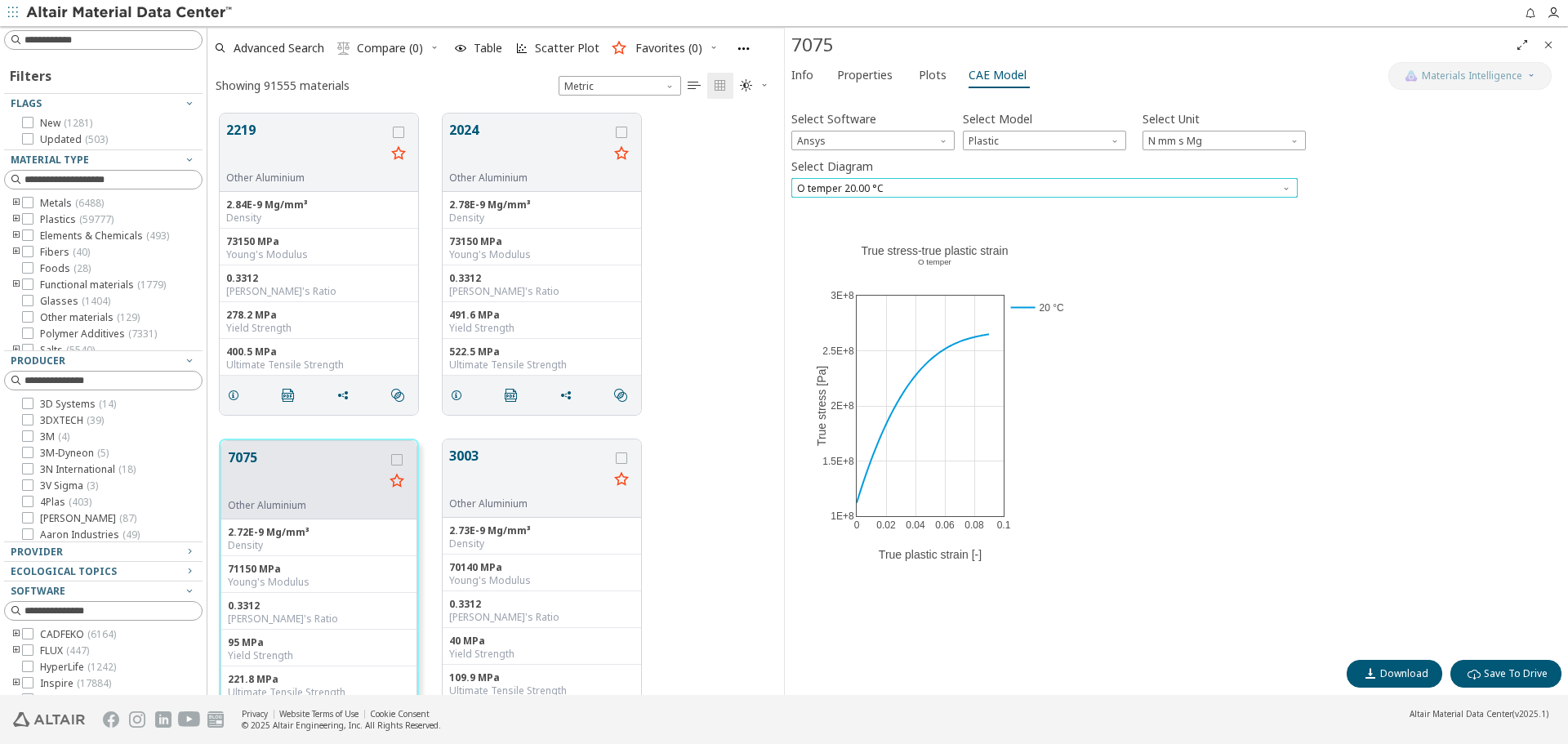
click at [1274, 190] on span "O temper 20.00 °C" at bounding box center [1045, 187] width 506 height 19
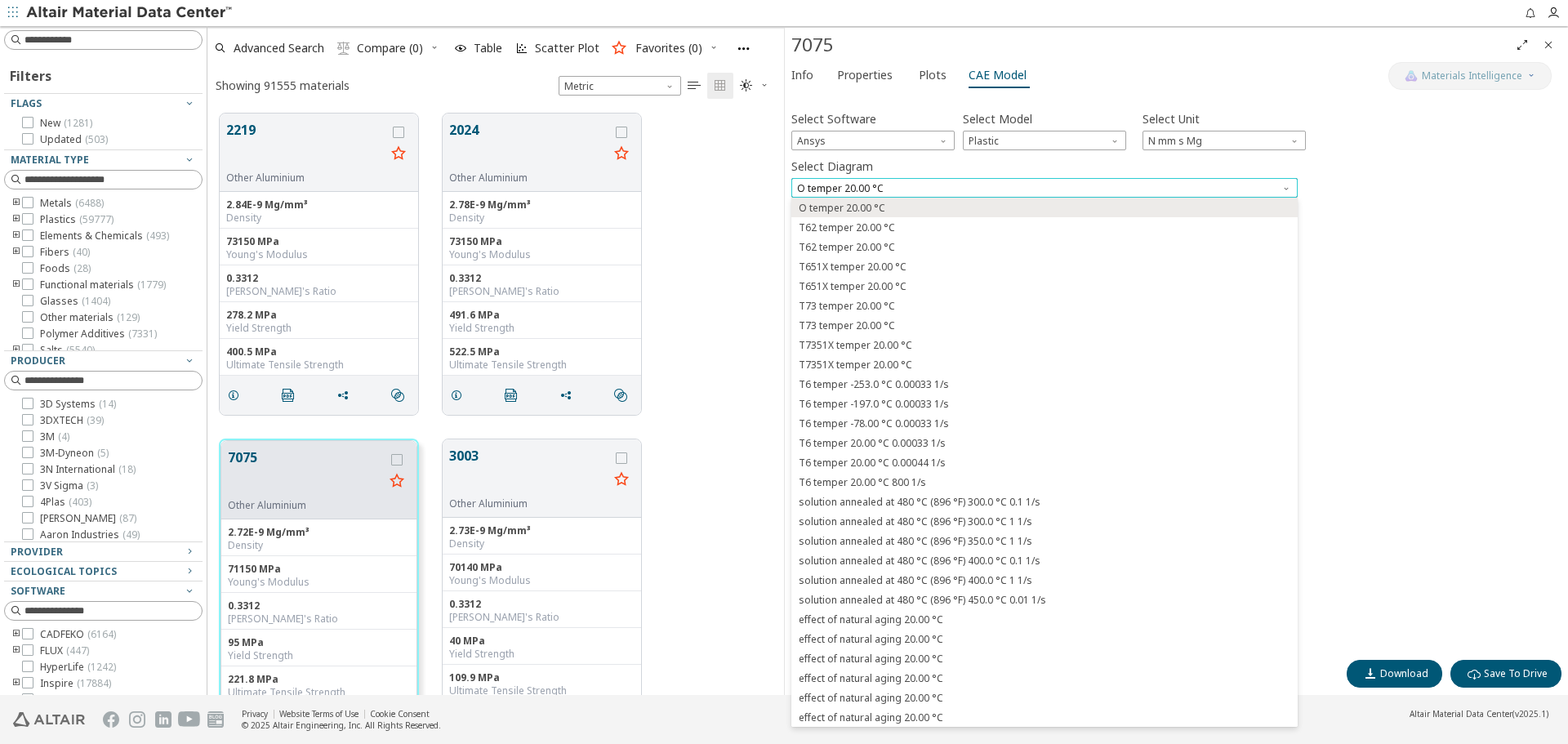
click at [1269, 192] on span "O temper 20.00 °C" at bounding box center [1045, 187] width 506 height 19
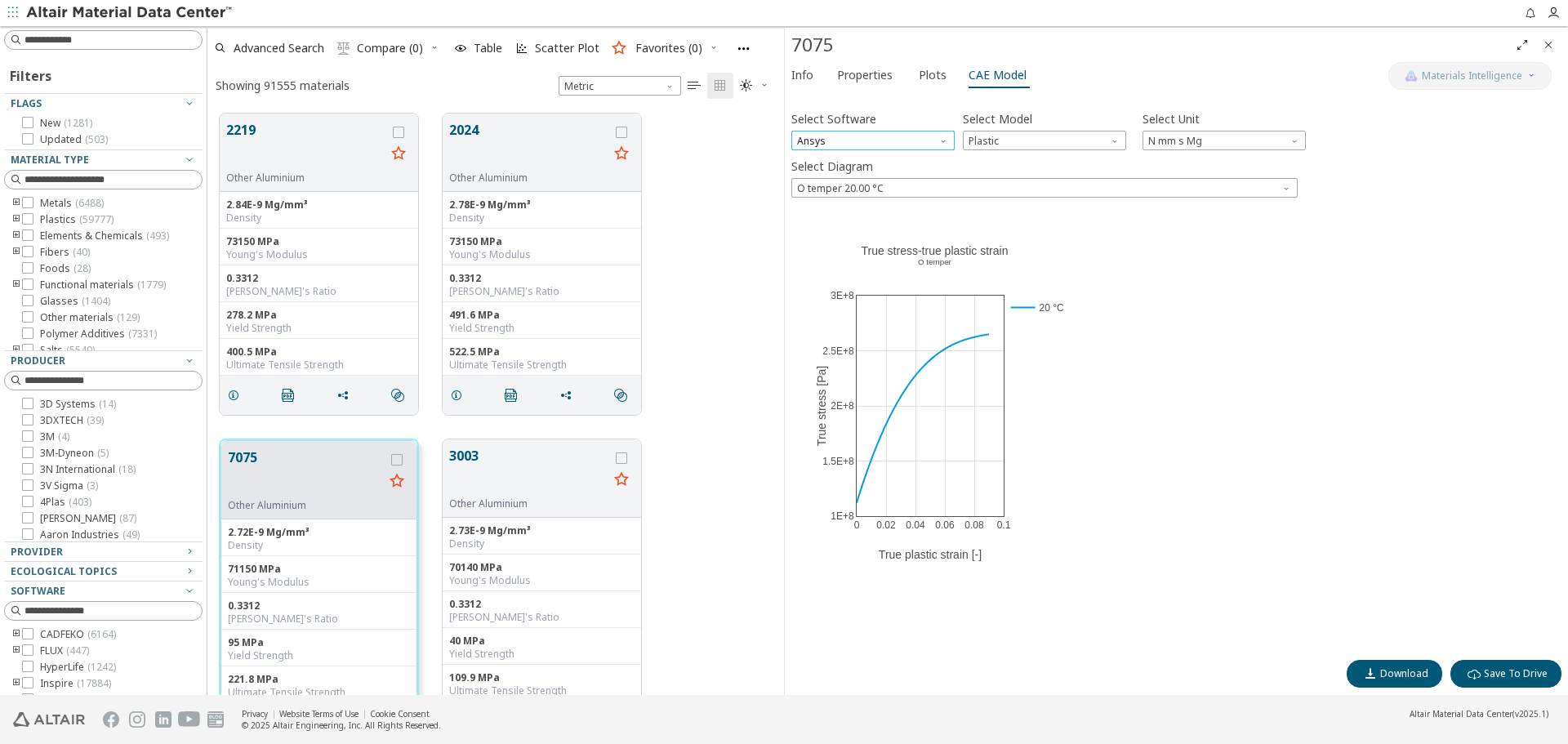
click at [877, 141] on span "Ansys" at bounding box center [873, 140] width 163 height 19
click at [857, 298] on span "Ls-Dyna" at bounding box center [873, 298] width 151 height 12
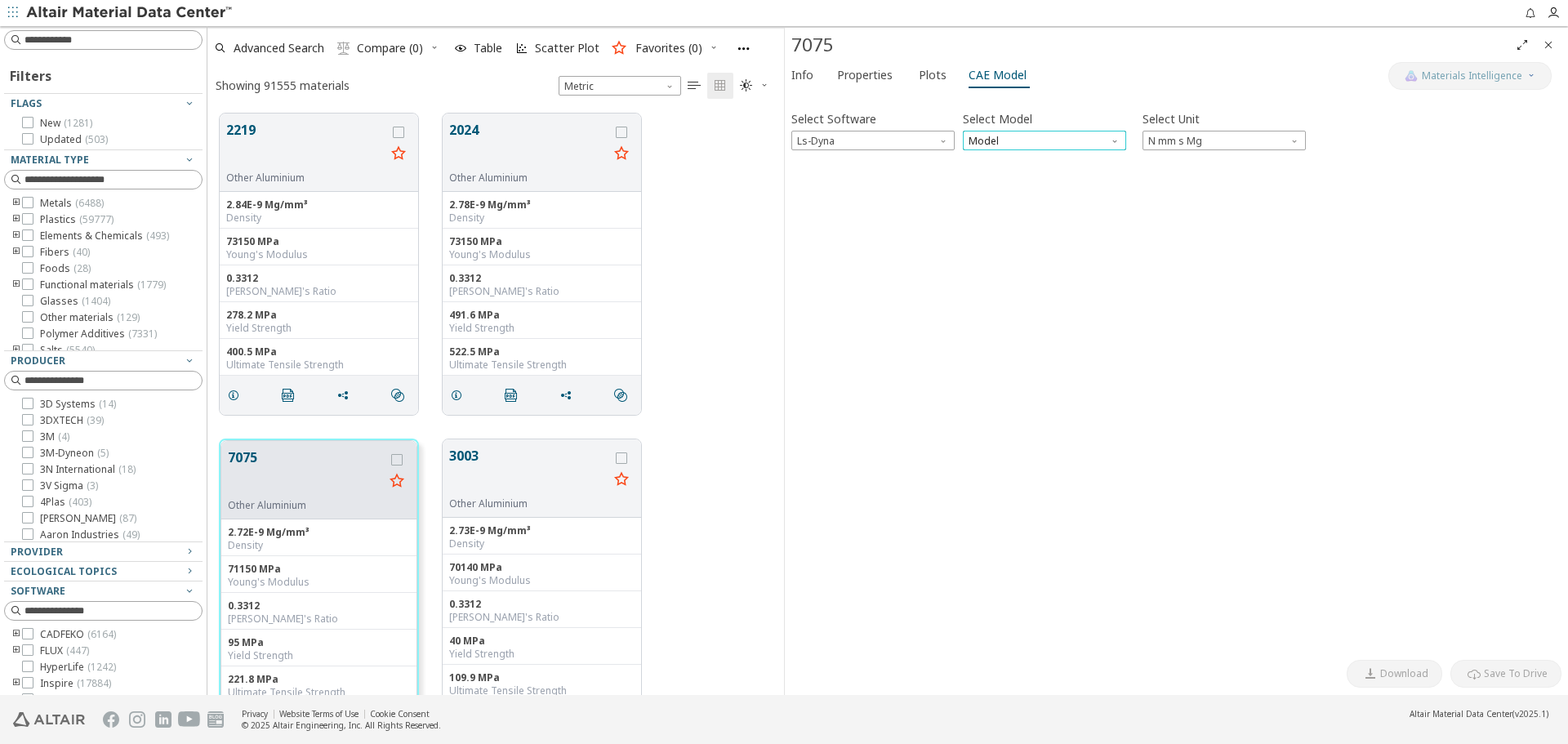
click at [1032, 148] on span "Model" at bounding box center [1045, 140] width 163 height 19
click at [1026, 181] on span "Mat24" at bounding box center [1045, 181] width 151 height 12
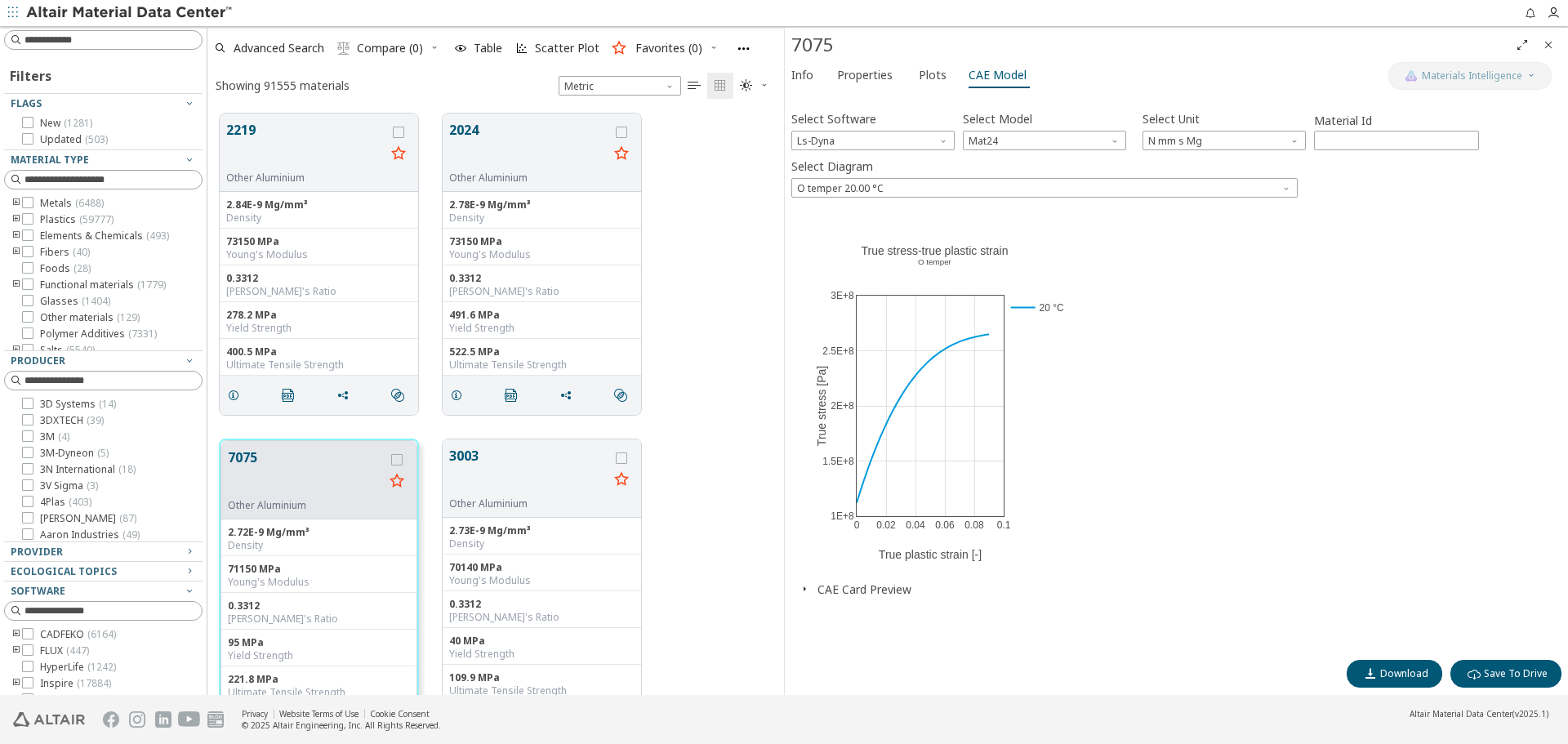
click at [874, 597] on div "Select Software Ls-Dyna Select Model Mat24 Select Unit N mm s Mg Material Id **…" at bounding box center [1177, 374] width 771 height 552
click at [874, 591] on button "CAE Card Preview" at bounding box center [865, 588] width 94 height 15
click at [1554, 49] on icon "Close" at bounding box center [1549, 45] width 13 height 13
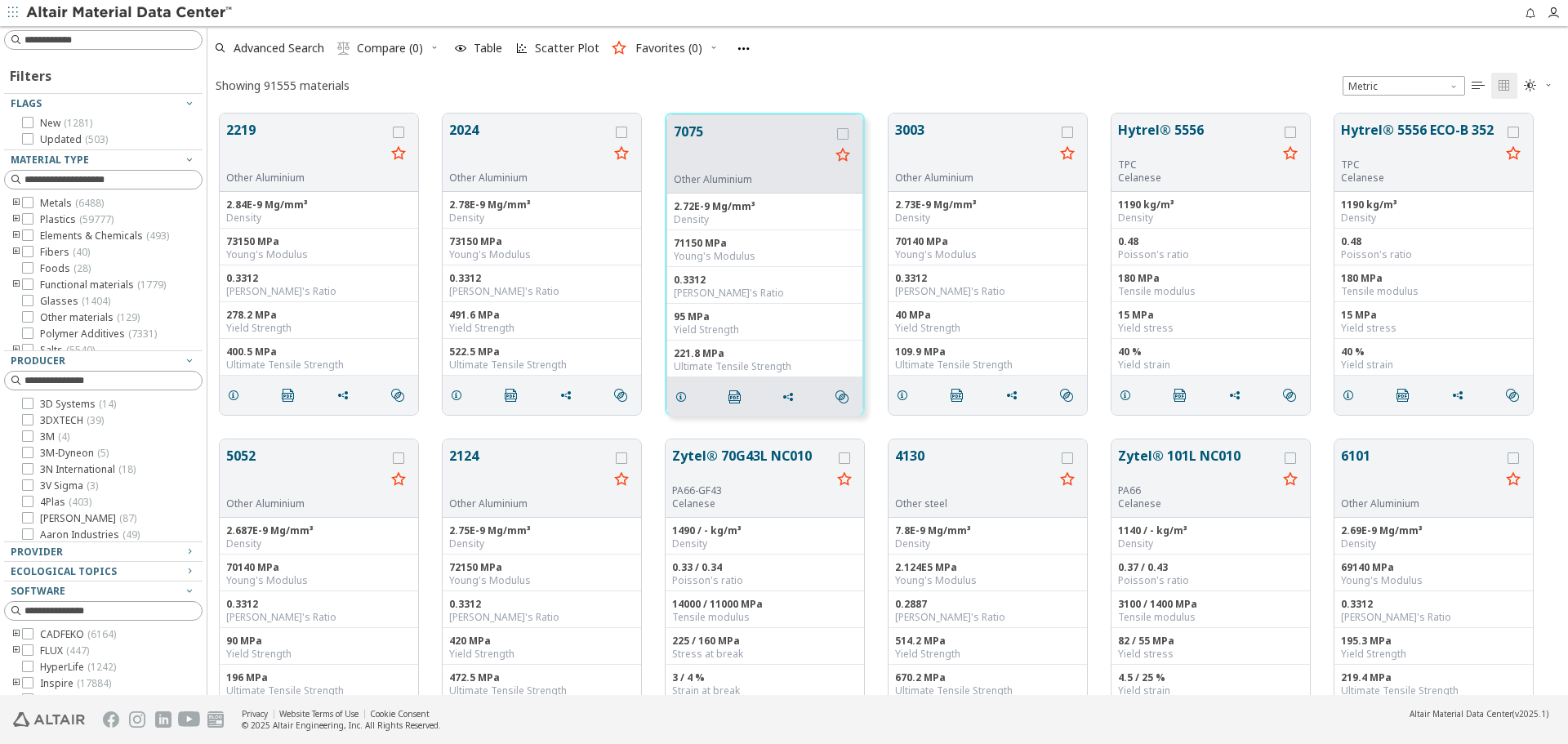
scroll to position [581, 1348]
click at [910, 103] on div "2219 Other Aluminium 2.84E-9 Mg/mm³ Density 73150 MPa Young's Modulus 0.3312 Po…" at bounding box center [888, 263] width 1361 height 325
click at [64, 36] on input at bounding box center [105, 40] width 195 height 18
paste input "**********"
type input "**********"
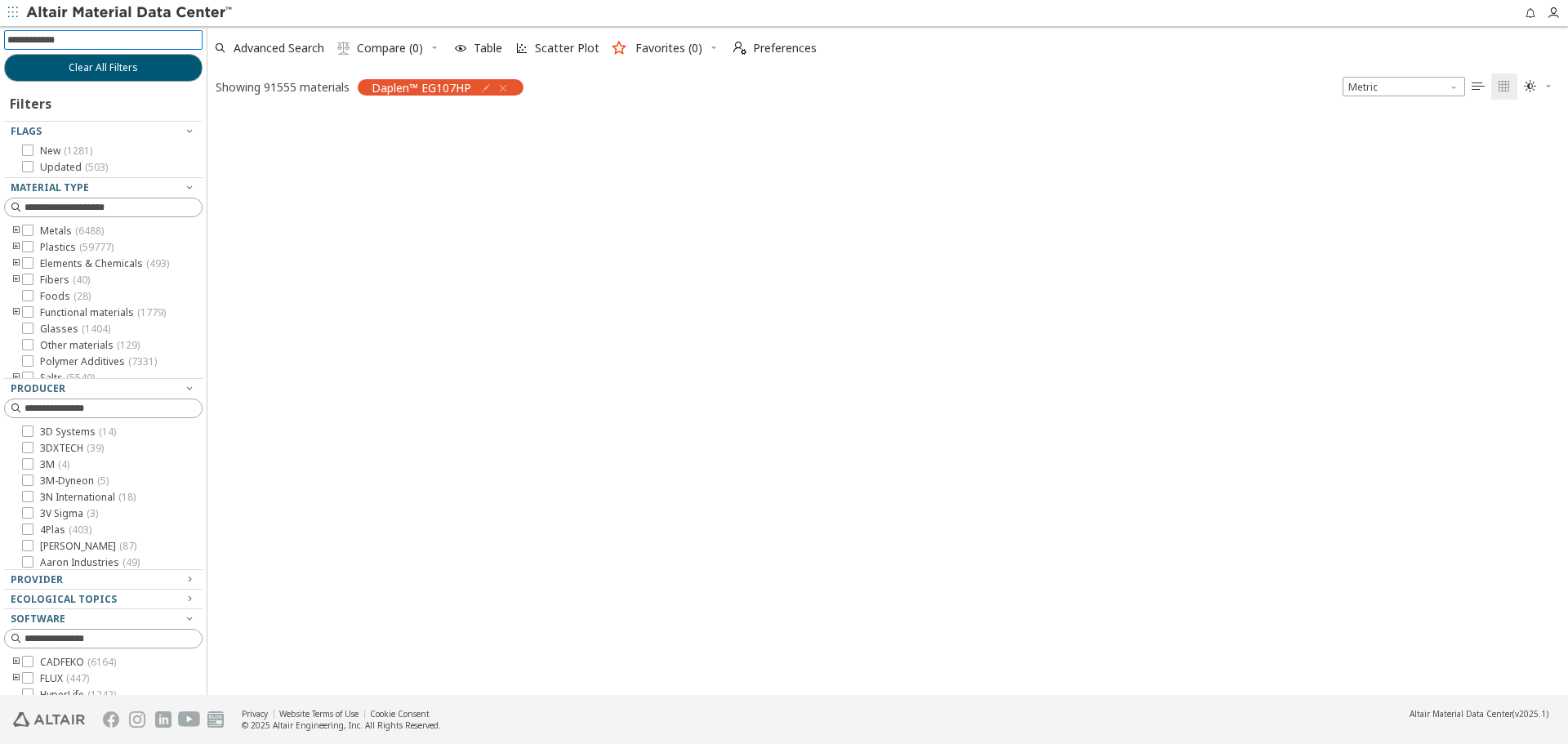
scroll to position [578, 1348]
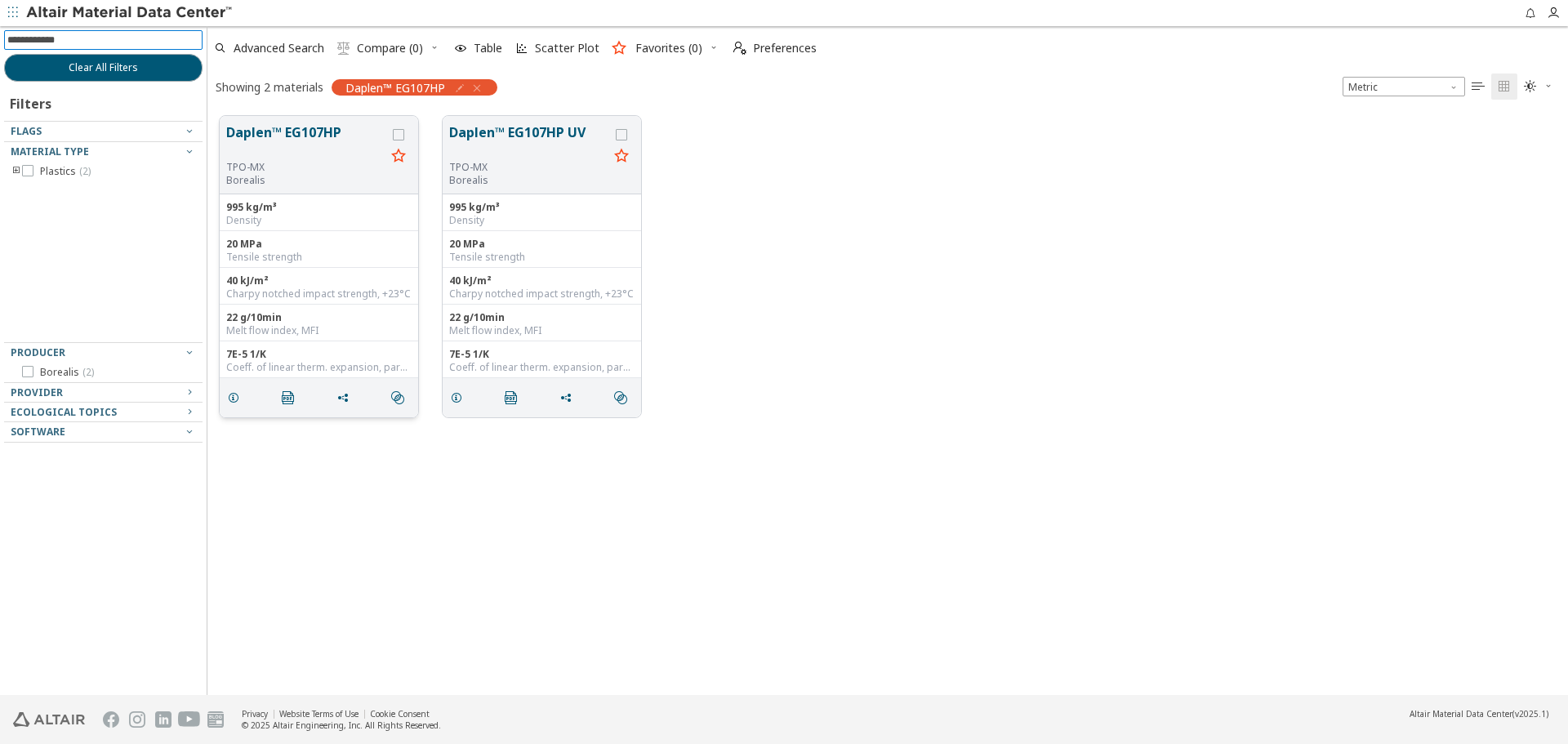
click at [325, 144] on button "Daplen™ EG107HP" at bounding box center [305, 142] width 159 height 39
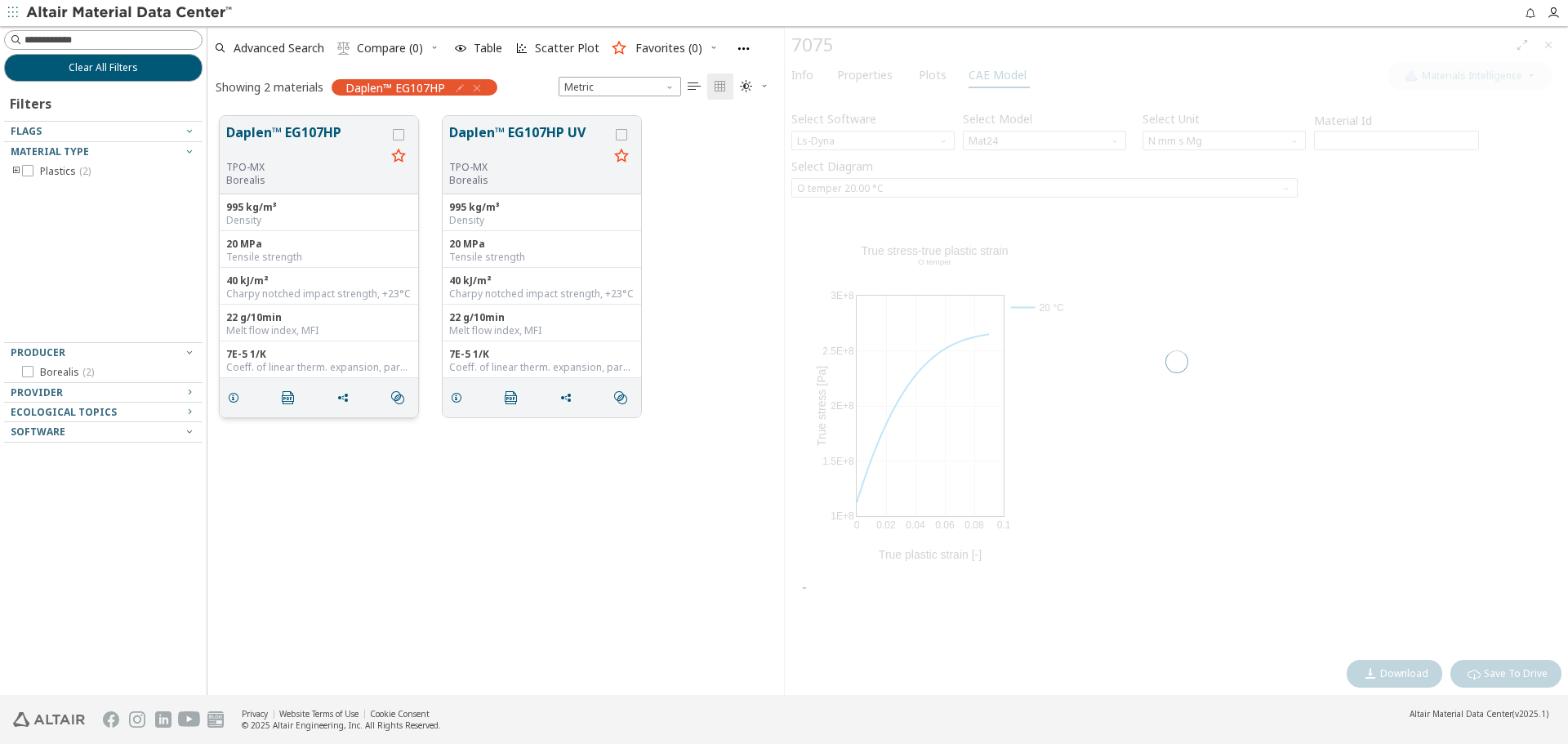
scroll to position [578, 564]
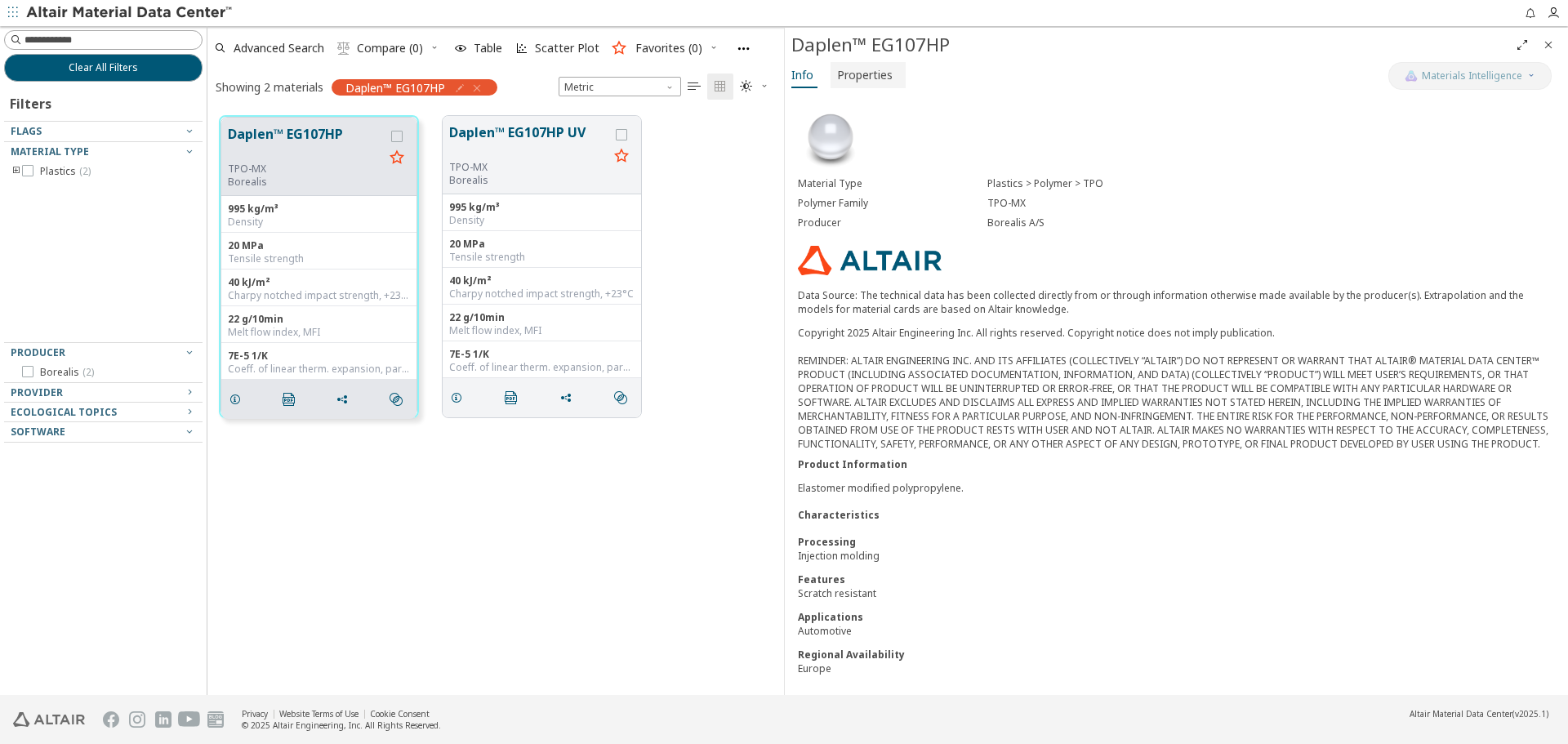
click at [864, 77] on span "Properties" at bounding box center [865, 75] width 56 height 26
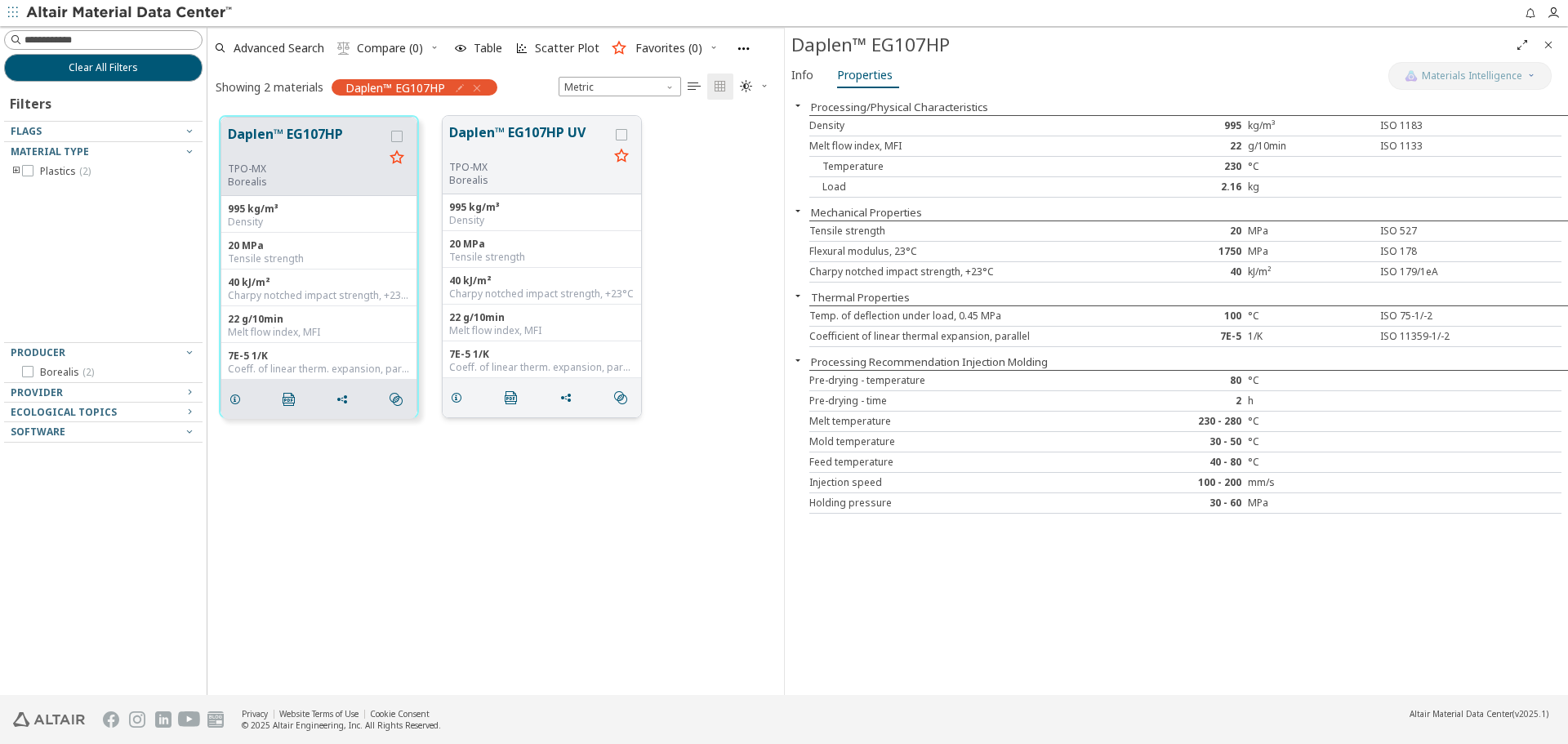
click at [478, 145] on button "Daplen™ EG107HP UV" at bounding box center [528, 142] width 159 height 39
